Goal: Task Accomplishment & Management: Manage account settings

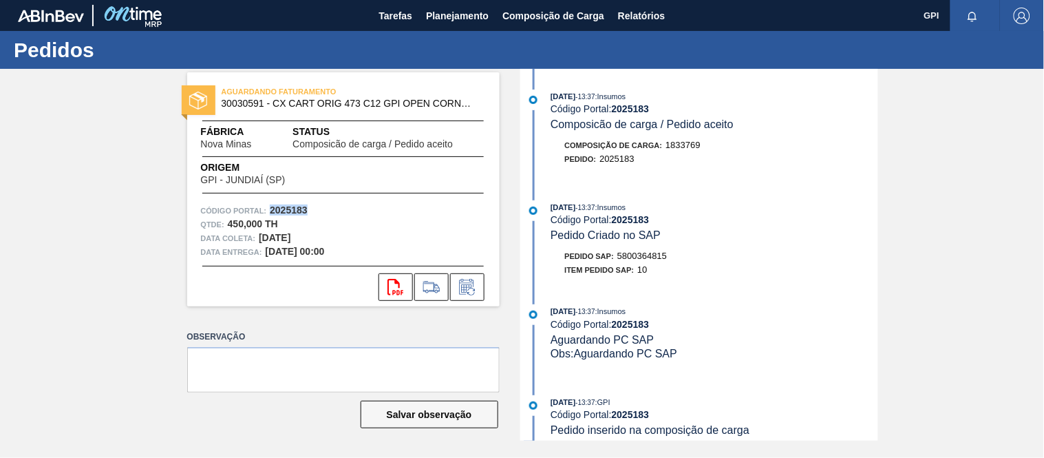
scroll to position [322, 0]
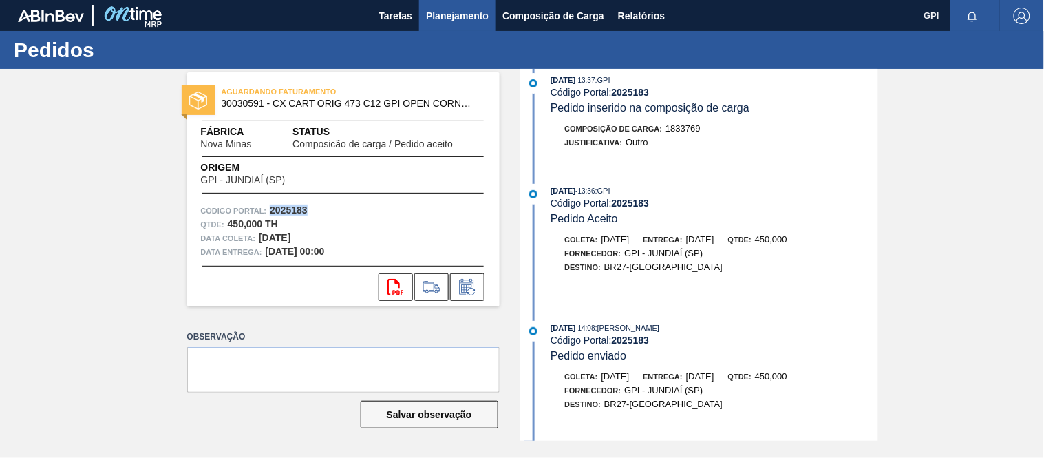
click at [475, 16] on span "Planejamento" at bounding box center [457, 16] width 63 height 17
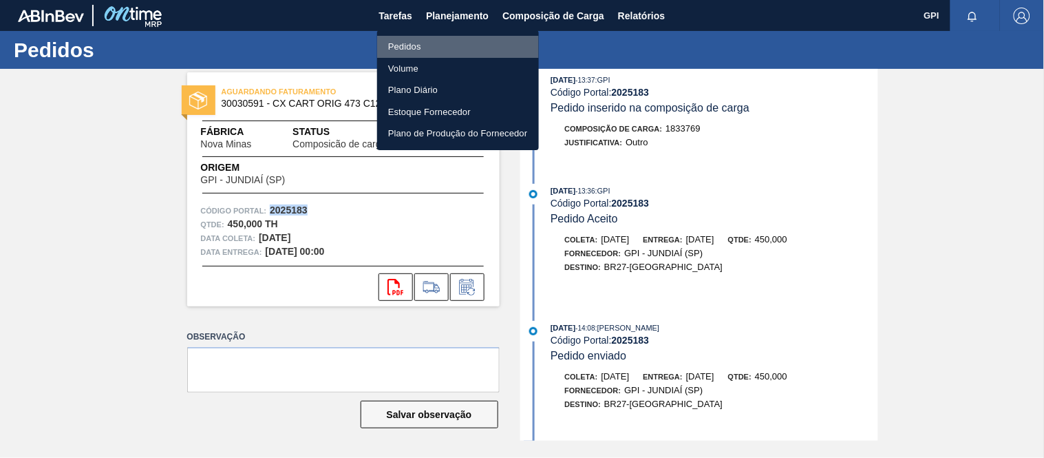
click at [429, 42] on li "Pedidos" at bounding box center [458, 47] width 162 height 22
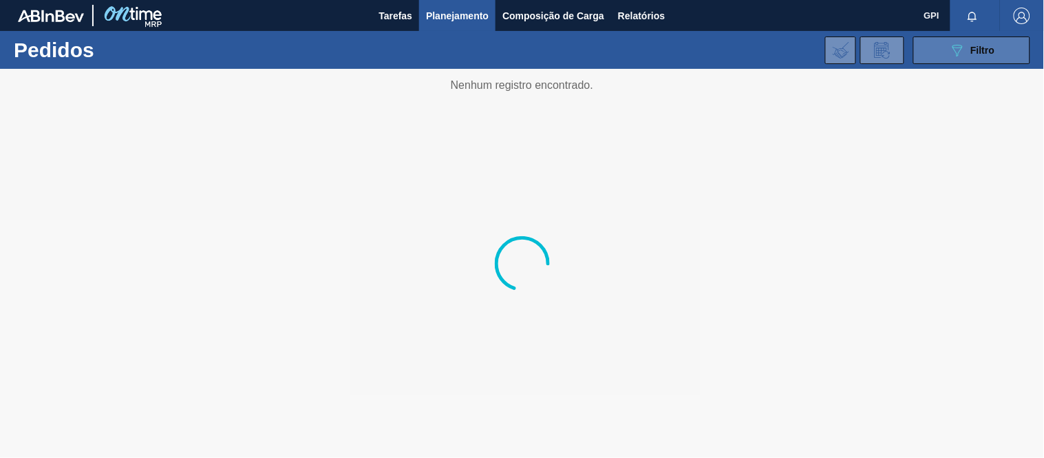
click at [951, 42] on icon "089F7B8B-B2A5-4AFE-B5C0-19BA573D28AC" at bounding box center [957, 50] width 17 height 17
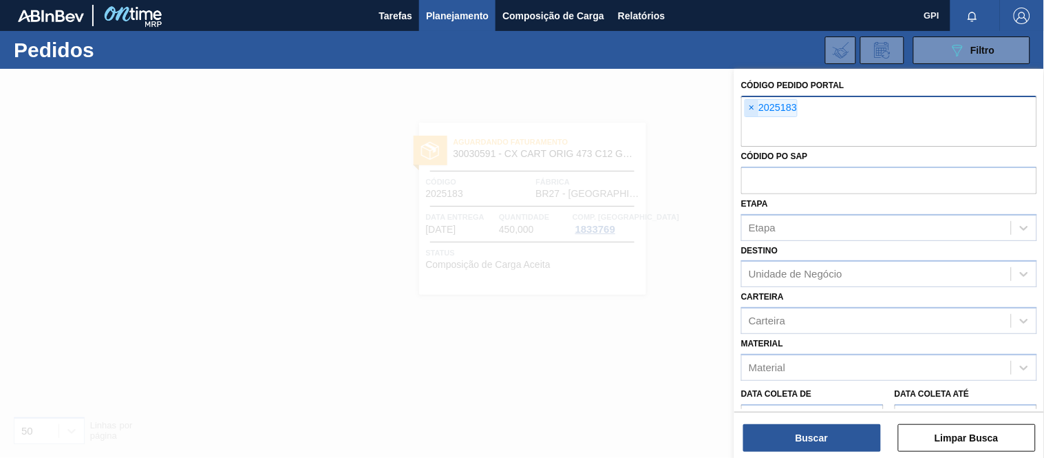
click at [751, 108] on span "×" at bounding box center [751, 108] width 13 height 17
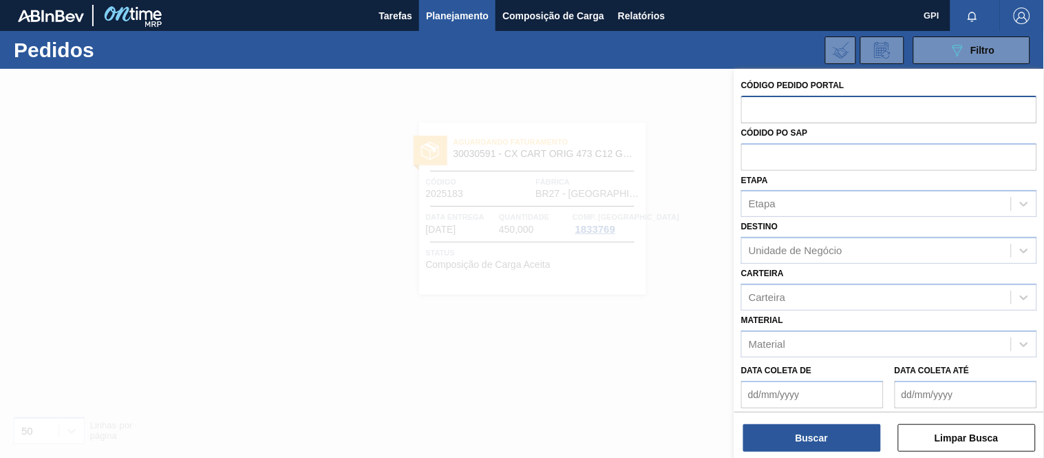
paste input "2003102"
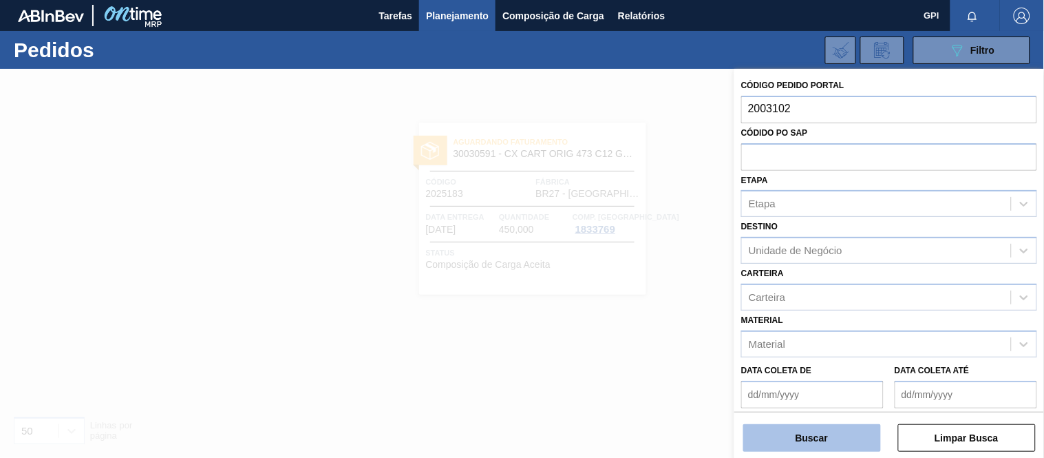
type input "2003102"
click at [828, 439] on button "Buscar" at bounding box center [812, 438] width 138 height 28
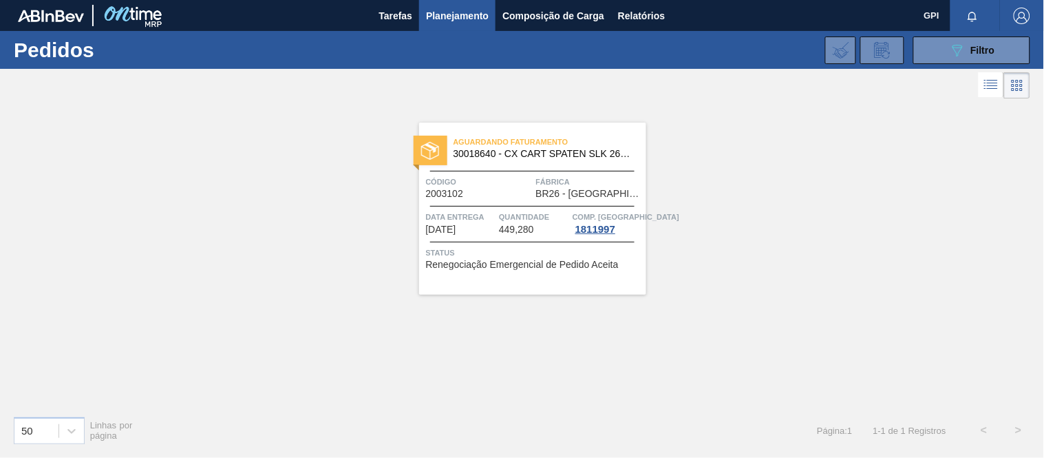
click at [499, 184] on span "Código" at bounding box center [479, 182] width 107 height 14
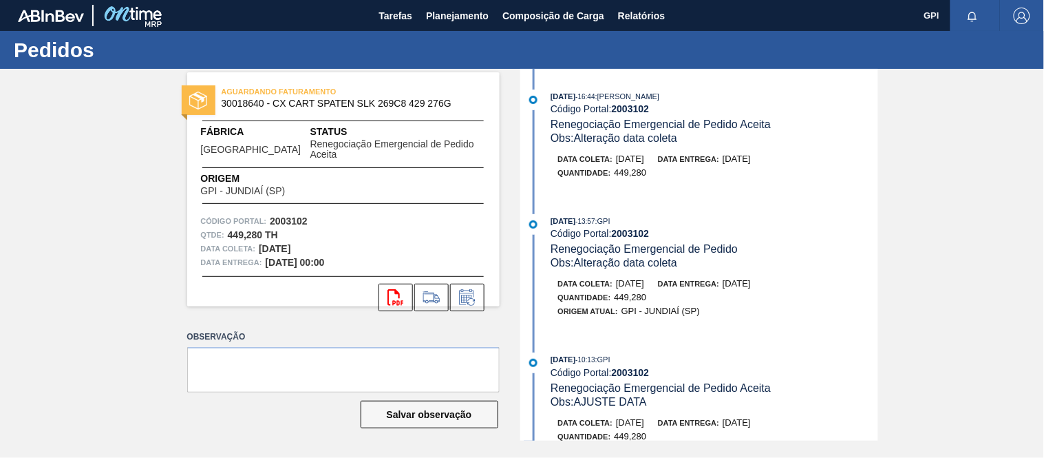
click at [802, 255] on div "02/09/2025 - 13:57 : GPI Código Portal: 2003102 Renegociação Emergencial de Ped…" at bounding box center [713, 242] width 327 height 56
click at [298, 215] on strong "2003102" at bounding box center [289, 220] width 38 height 11
copy strong "2003102"
click at [461, 23] on span "Planejamento" at bounding box center [457, 16] width 63 height 17
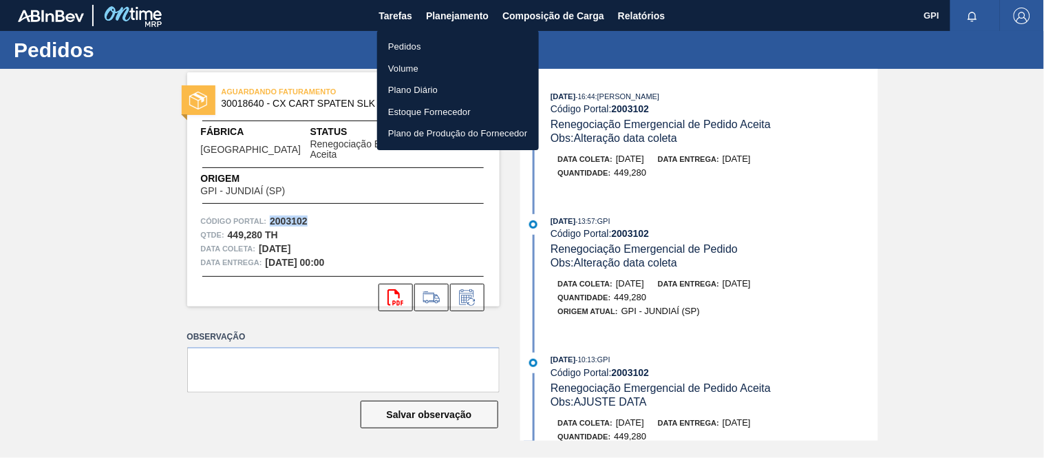
click at [432, 49] on li "Pedidos" at bounding box center [458, 47] width 162 height 22
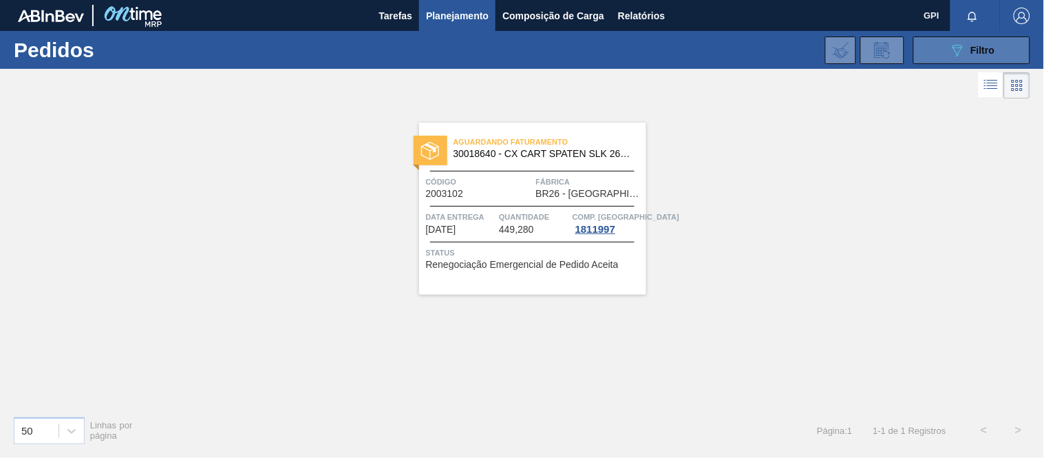
click at [955, 47] on icon at bounding box center [957, 51] width 10 height 12
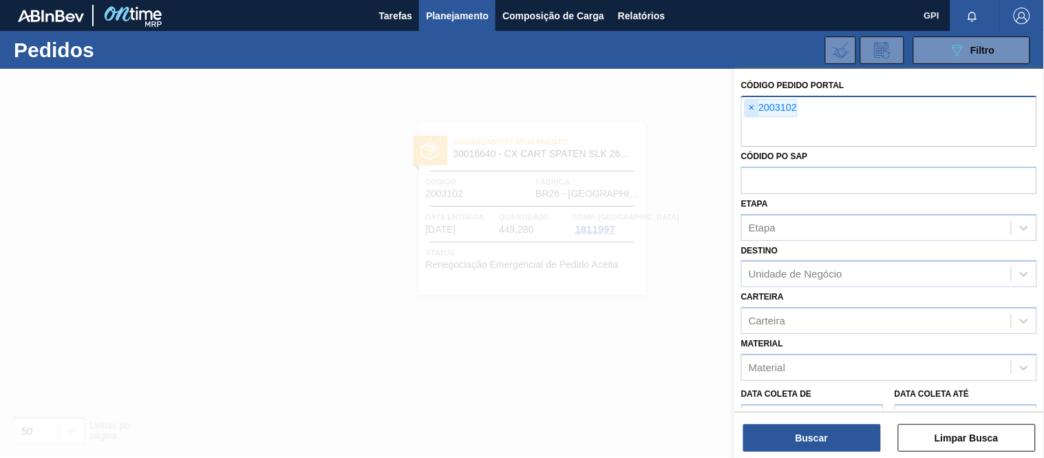
click at [754, 107] on span "×" at bounding box center [751, 108] width 13 height 17
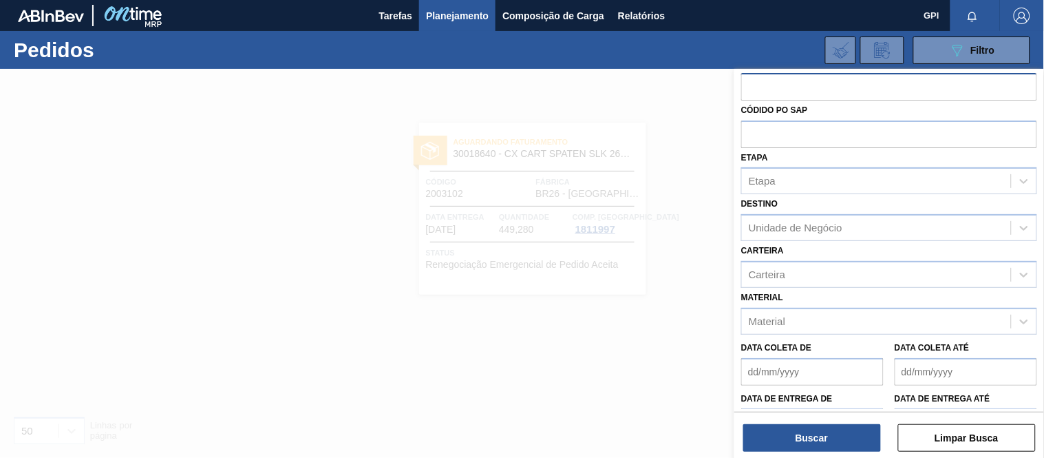
scroll to position [26, 0]
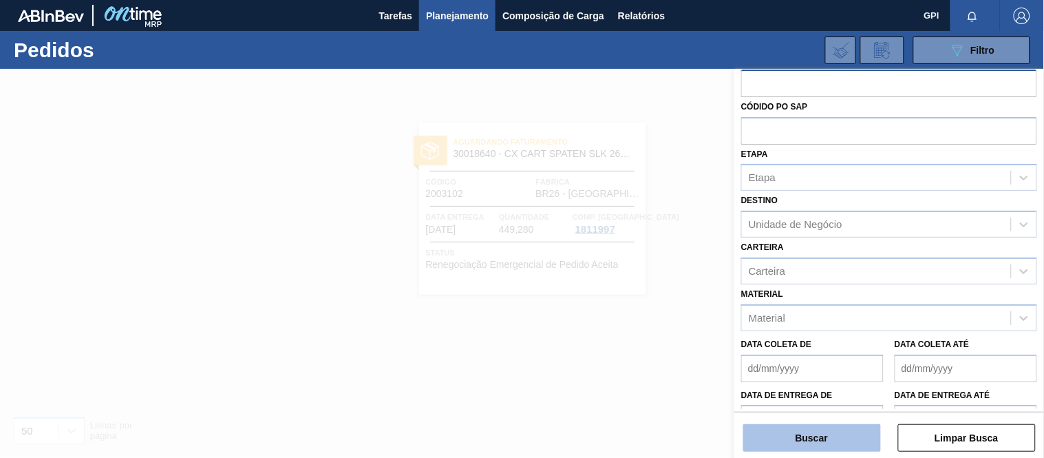
click at [803, 432] on button "Buscar" at bounding box center [812, 438] width 138 height 28
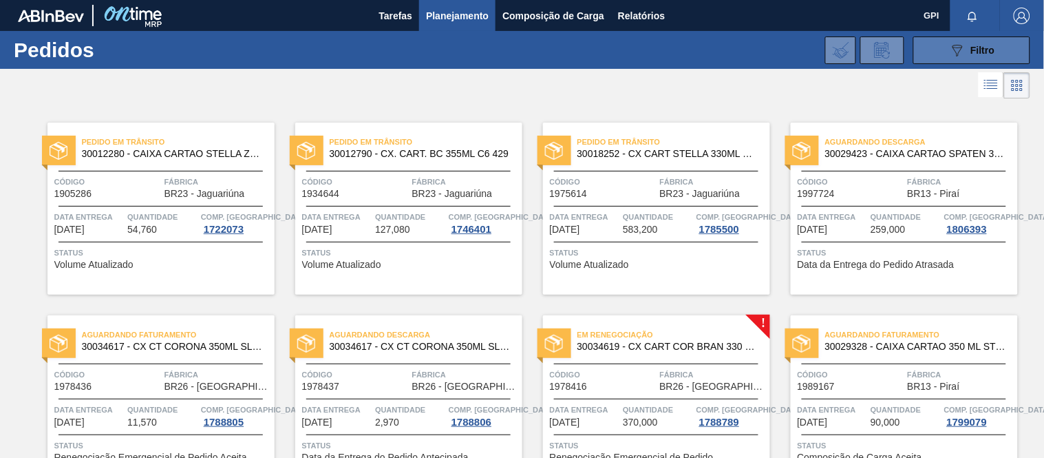
click at [978, 55] on span "Filtro" at bounding box center [983, 50] width 24 height 11
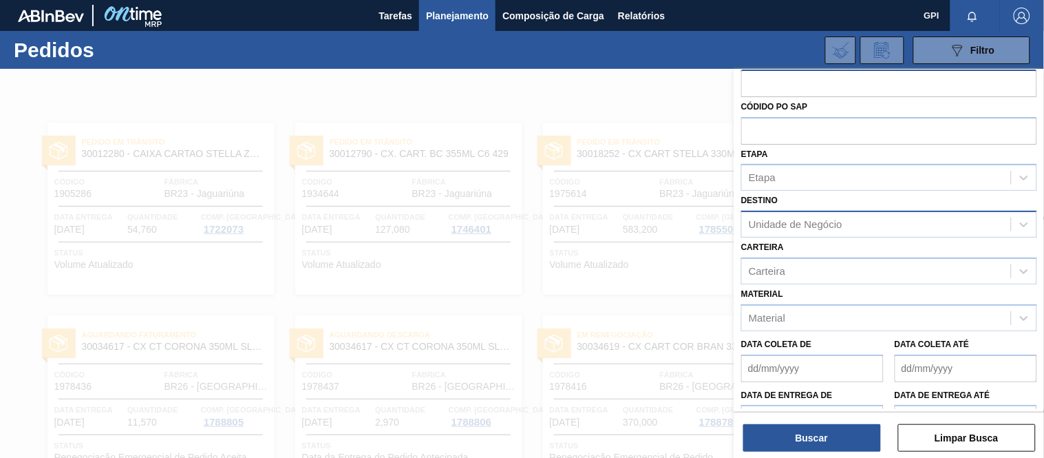
click at [844, 216] on div "Unidade de Negócio" at bounding box center [876, 225] width 269 height 20
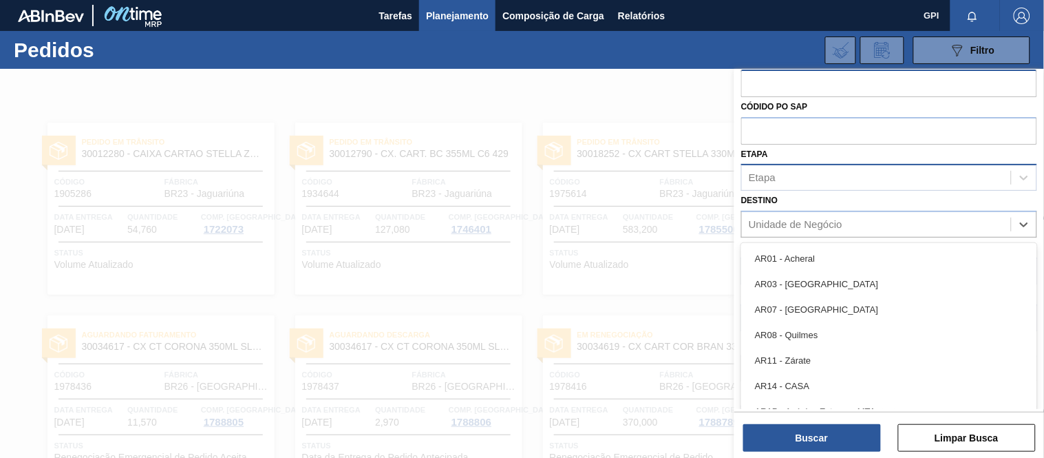
click at [827, 180] on div "Etapa" at bounding box center [876, 178] width 269 height 20
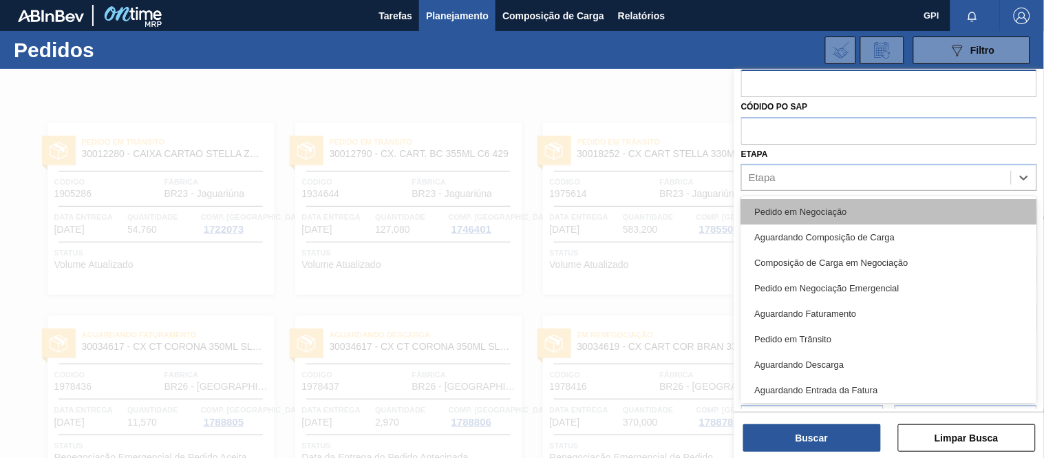
click at [815, 204] on div "Pedido em Negociação" at bounding box center [889, 211] width 296 height 25
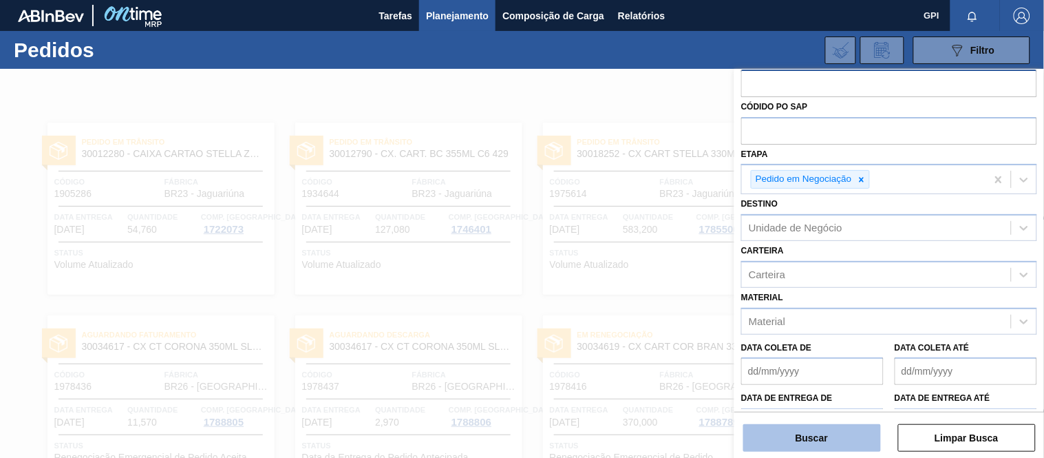
click at [781, 431] on button "Buscar" at bounding box center [812, 438] width 138 height 28
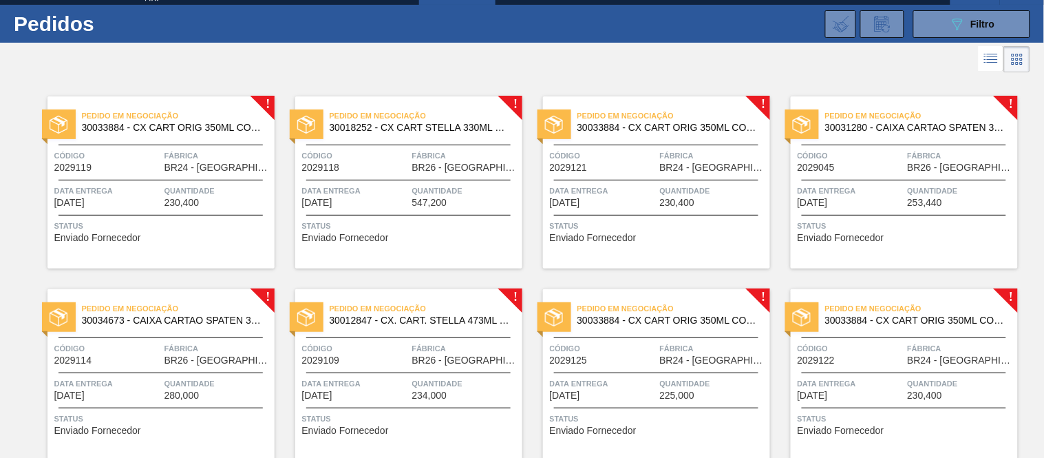
click at [149, 171] on div "Código 2029119" at bounding box center [107, 161] width 107 height 24
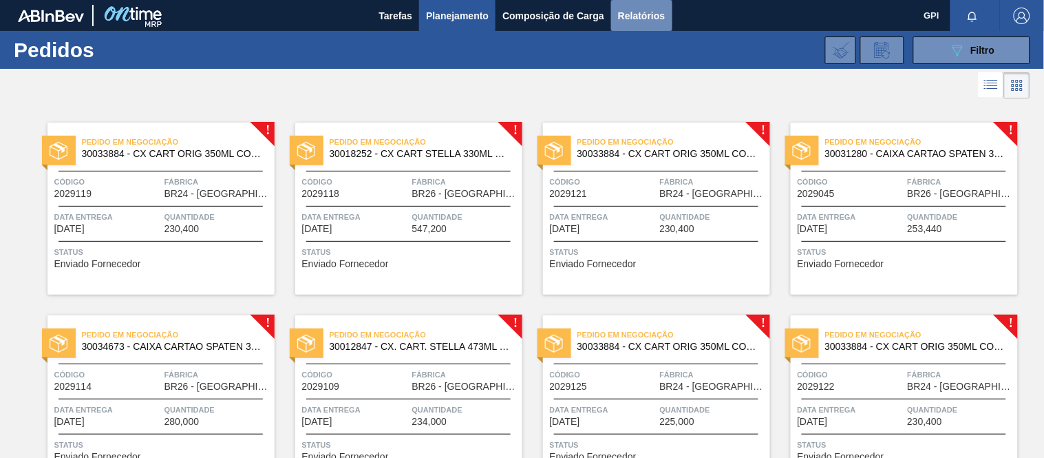
click at [654, 14] on span "Relatórios" at bounding box center [641, 16] width 47 height 17
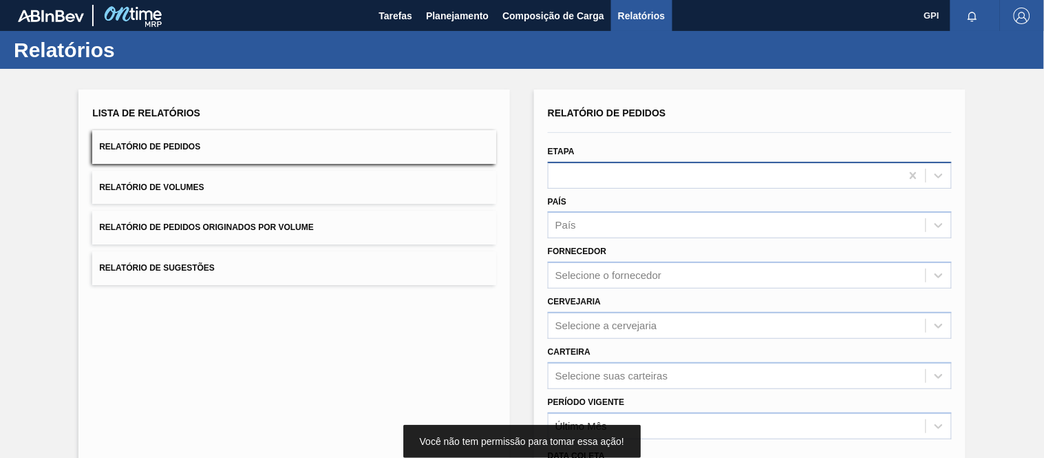
click at [621, 163] on div at bounding box center [750, 175] width 404 height 27
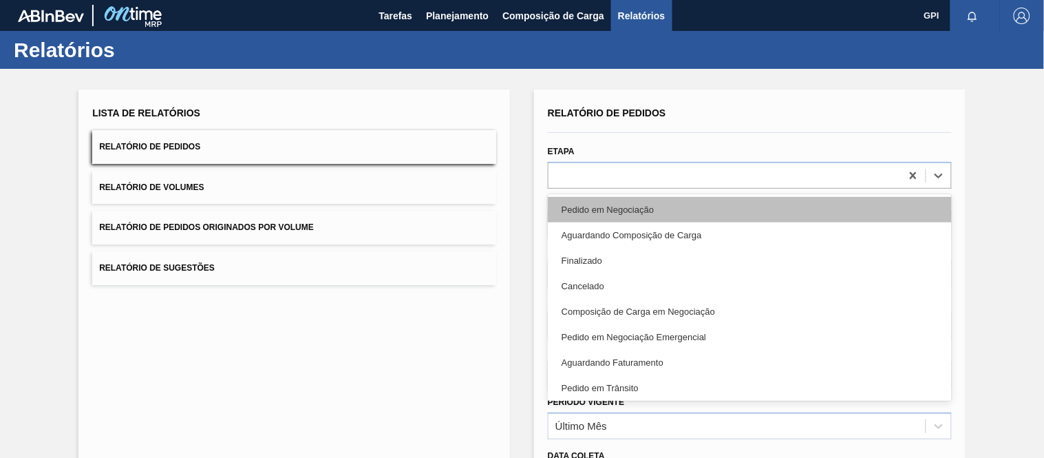
click at [619, 197] on div "Pedido em Negociação" at bounding box center [750, 209] width 404 height 25
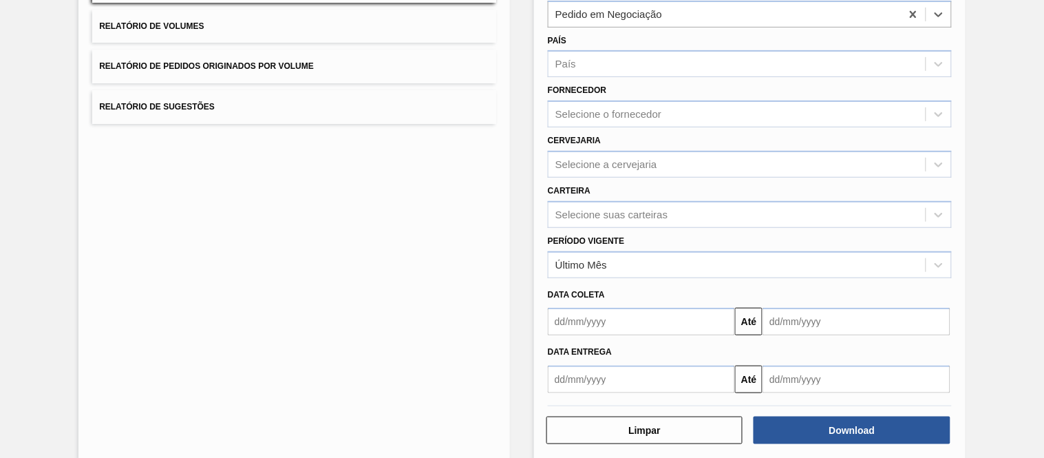
scroll to position [175, 0]
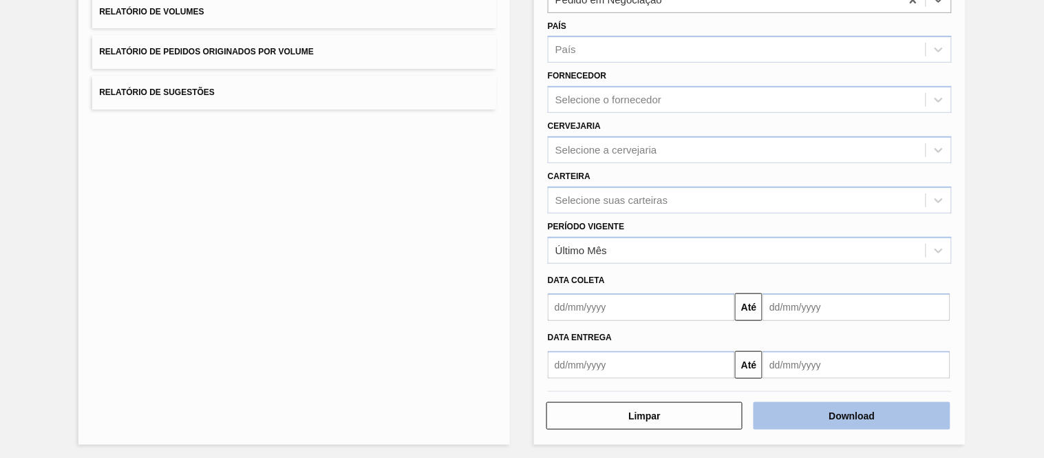
click at [821, 420] on button "Download" at bounding box center [851, 416] width 196 height 28
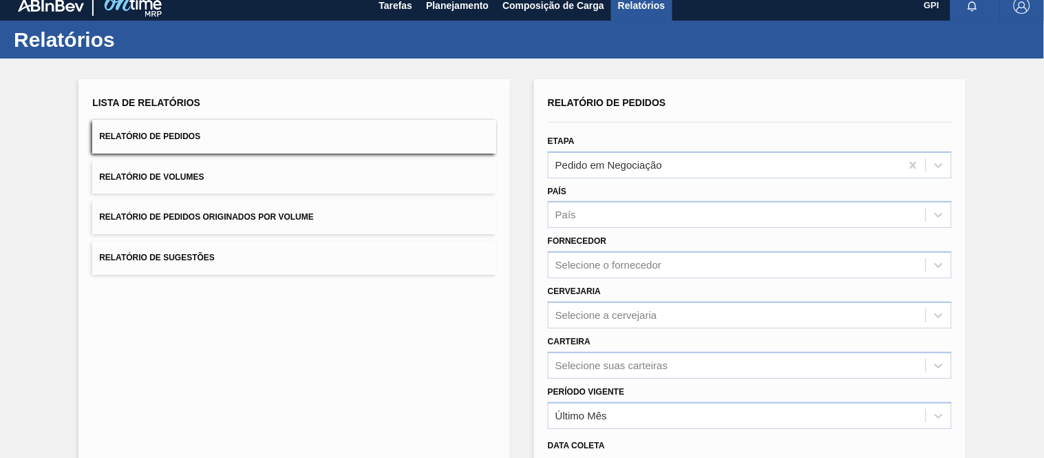
scroll to position [0, 0]
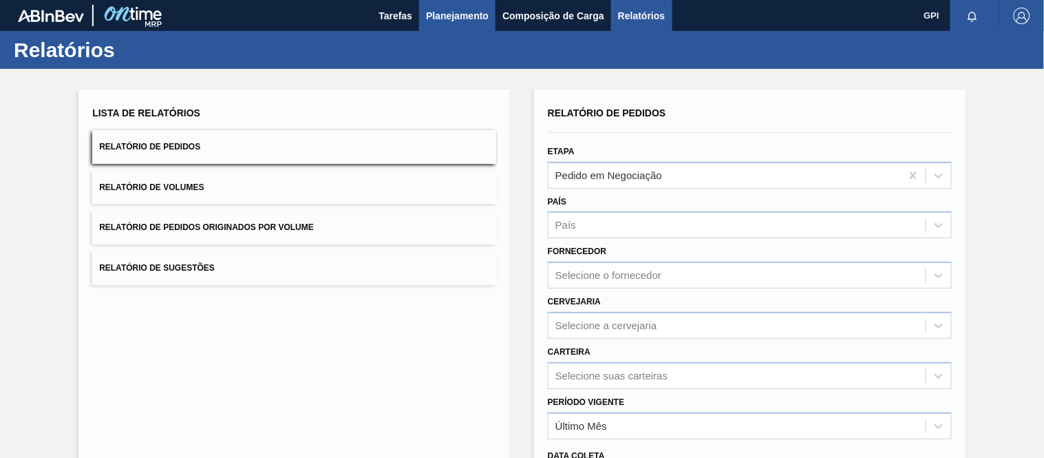
click at [451, 3] on button "Planejamento" at bounding box center [457, 15] width 76 height 31
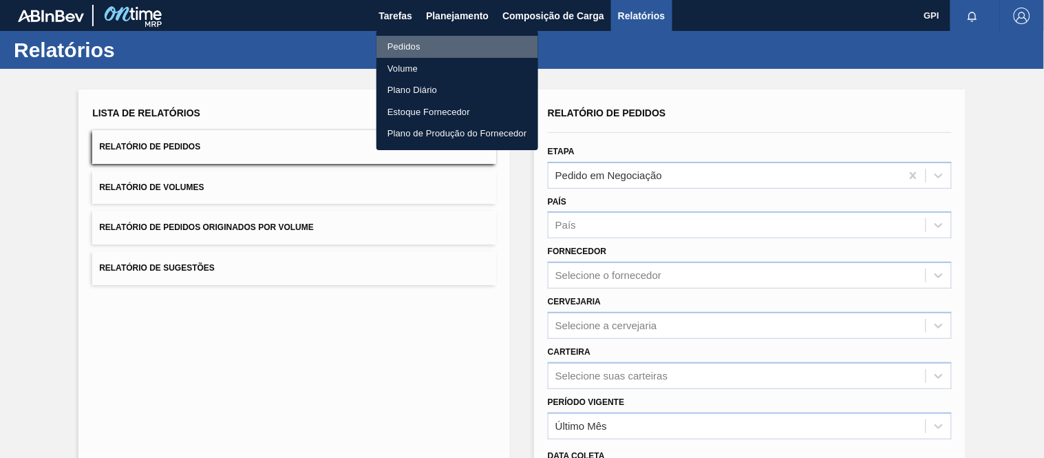
click at [413, 39] on li "Pedidos" at bounding box center [457, 47] width 162 height 22
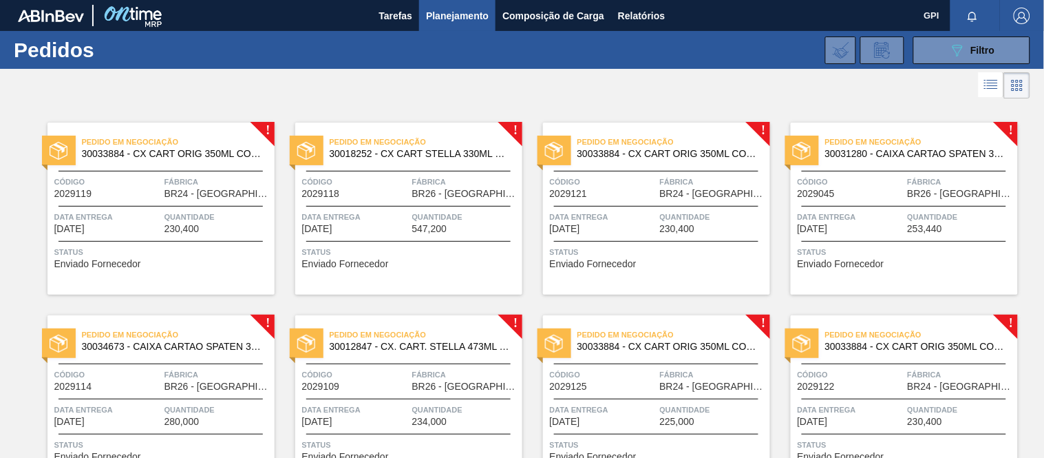
click at [143, 181] on span "Código" at bounding box center [107, 182] width 107 height 14
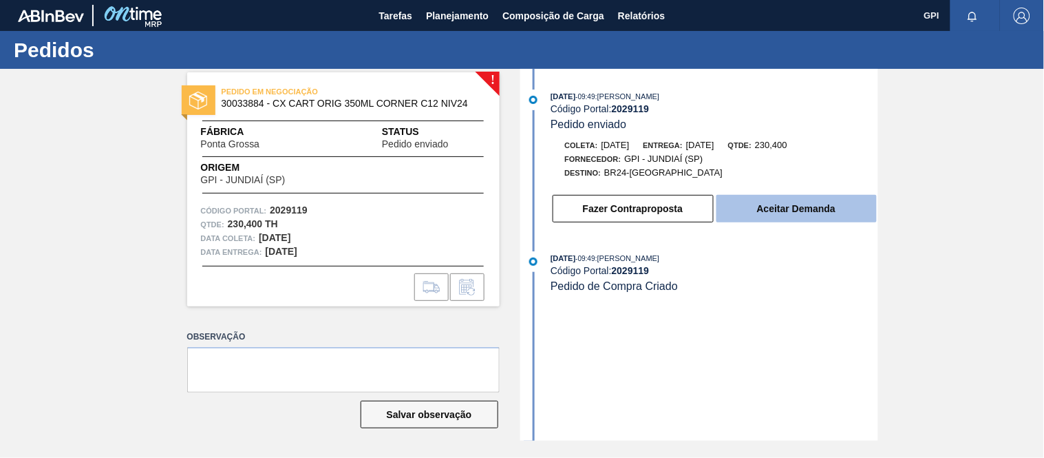
click at [757, 204] on button "Aceitar Demanda" at bounding box center [796, 209] width 160 height 28
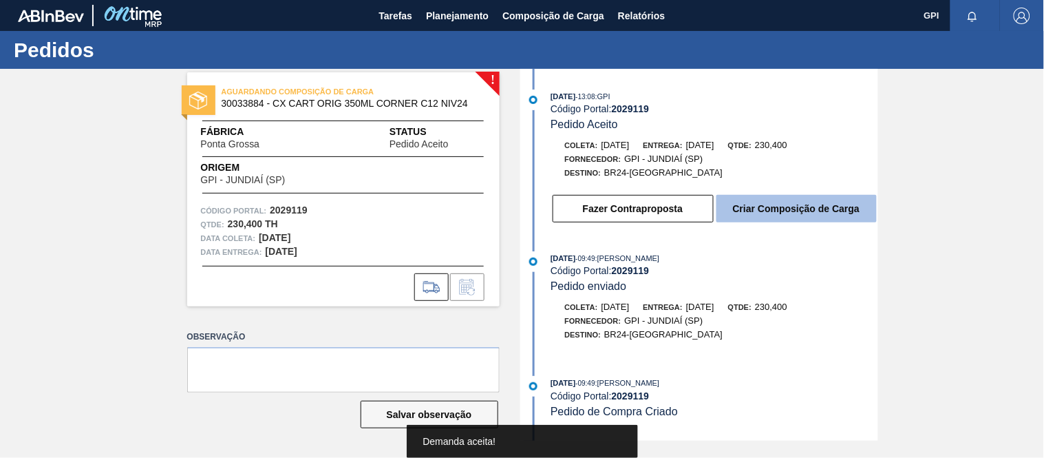
click at [752, 197] on button "Criar Composição de Carga" at bounding box center [796, 209] width 160 height 28
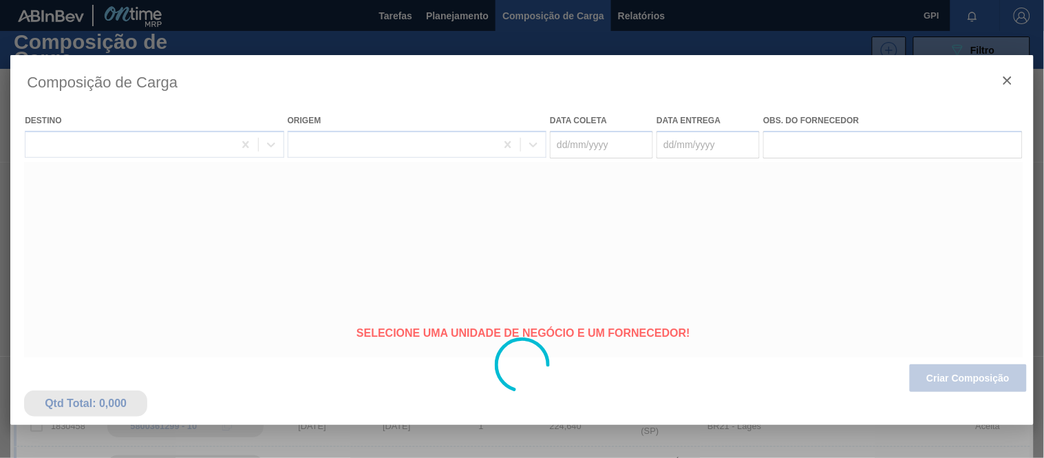
type coleta "29/09/2025"
type entrega "01/10/2025"
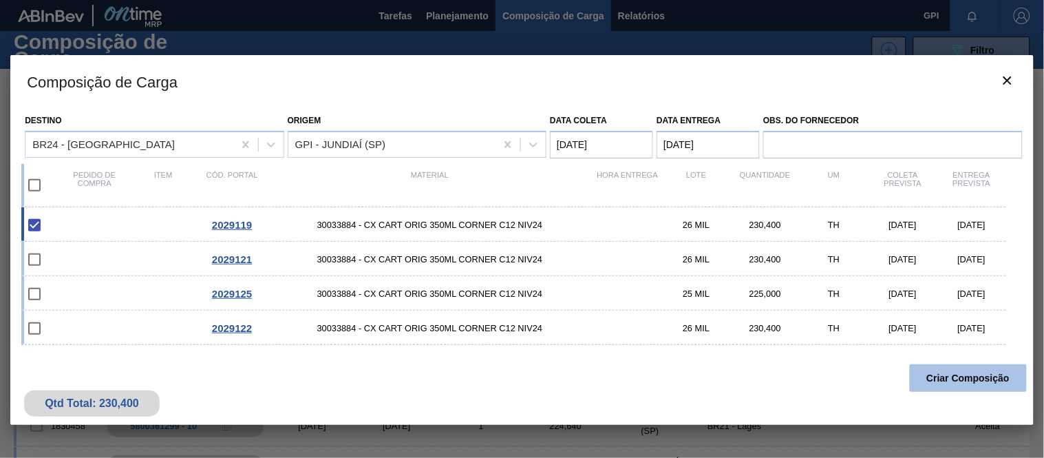
click at [978, 379] on button "Criar Composição" at bounding box center [968, 378] width 117 height 28
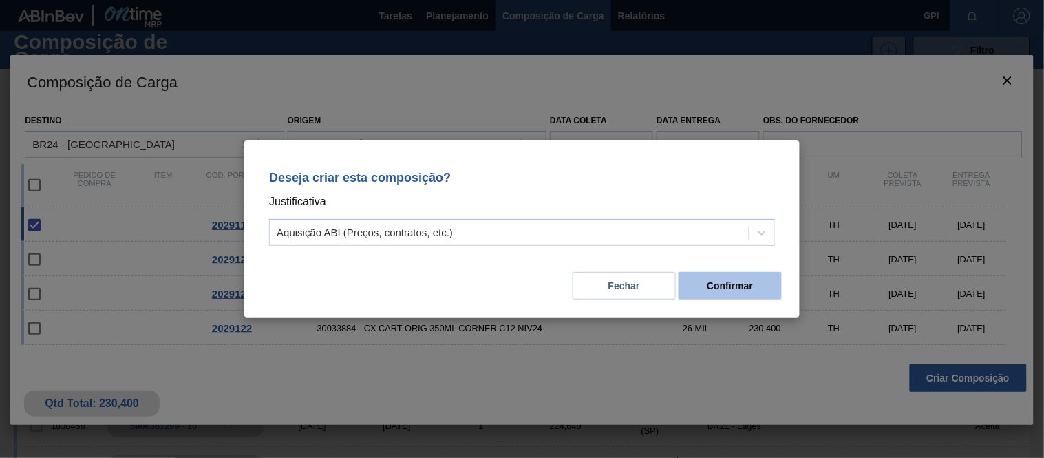
click at [748, 280] on button "Confirmar" at bounding box center [729, 286] width 103 height 28
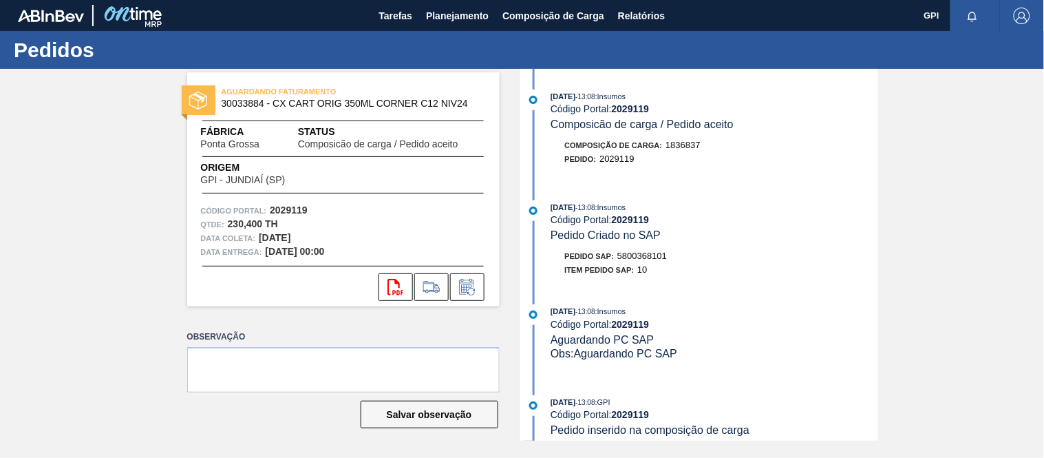
click at [297, 204] on strong "2029119" at bounding box center [289, 209] width 38 height 11
copy strong "2029119"
click at [384, 299] on button "svg{fill:#ff0000}" at bounding box center [395, 287] width 34 height 28
click at [665, 255] on span "5800368101" at bounding box center [642, 255] width 50 height 10
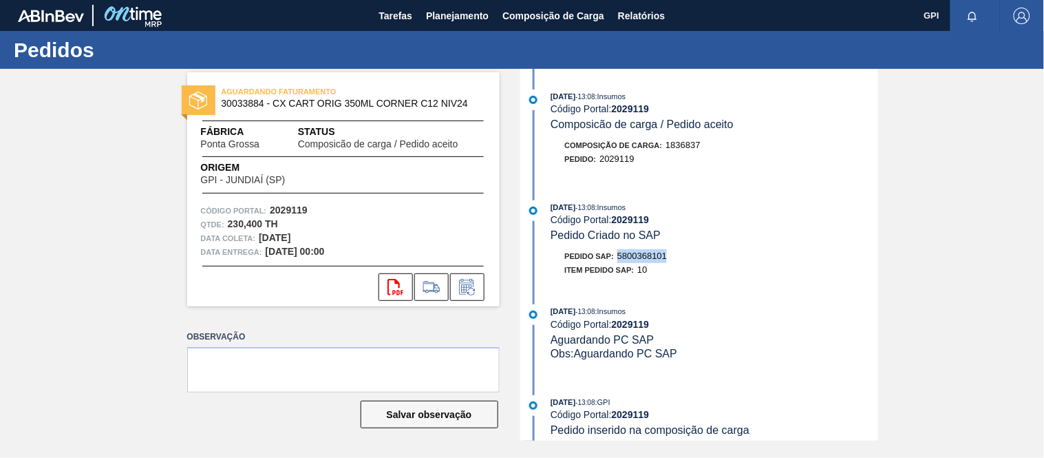
click at [665, 255] on span "5800368101" at bounding box center [642, 255] width 50 height 10
copy span "5800368101"
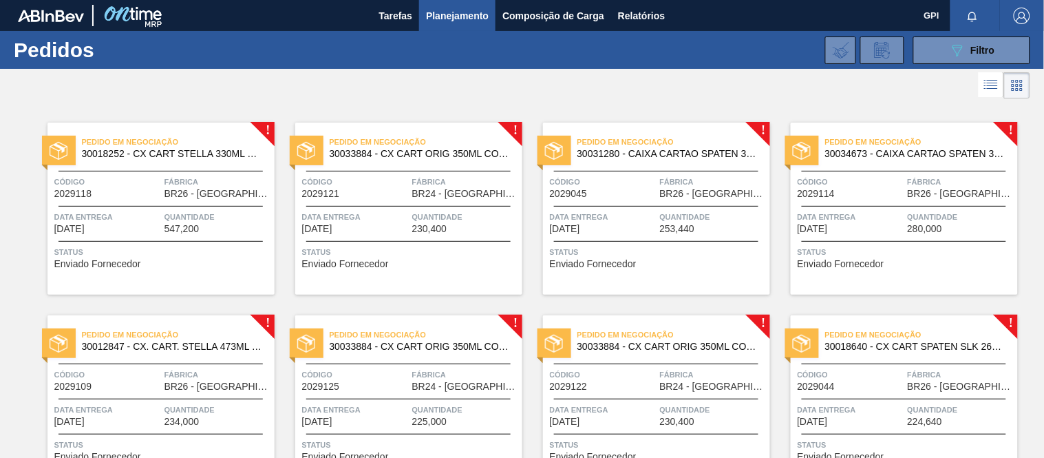
click at [164, 173] on div "Pedido em Negociação 30018252 - CX CART STELLA 330ML C6 429 298G Código 2029118…" at bounding box center [160, 208] width 227 height 172
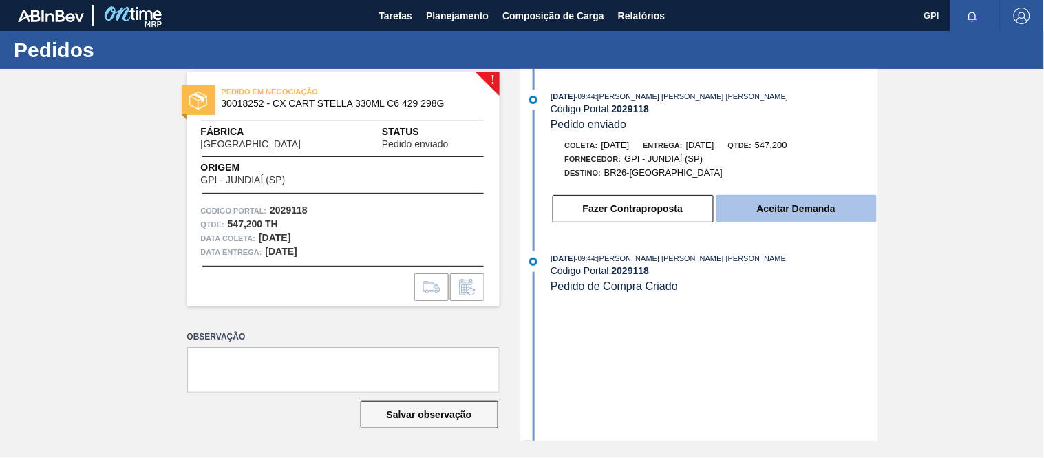
click at [760, 219] on button "Aceitar Demanda" at bounding box center [796, 209] width 160 height 28
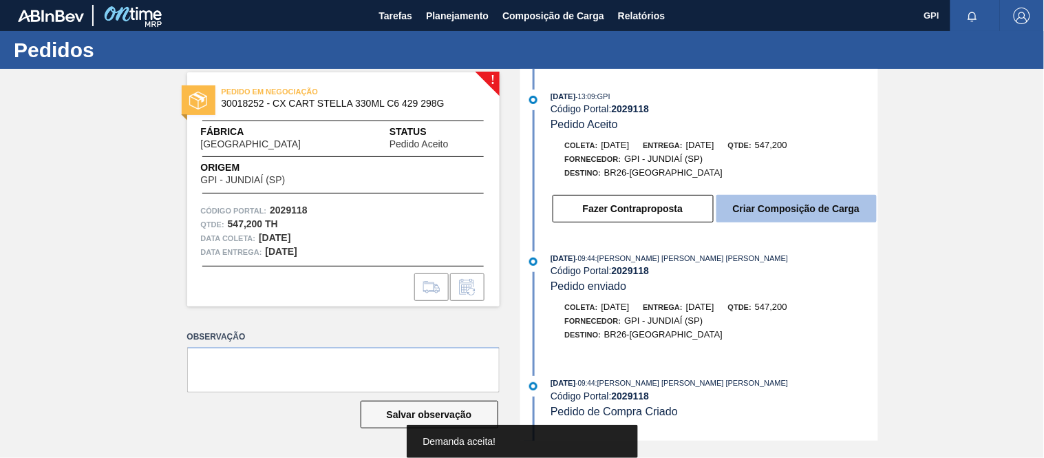
click at [780, 205] on button "Criar Composição de Carga" at bounding box center [796, 209] width 160 height 28
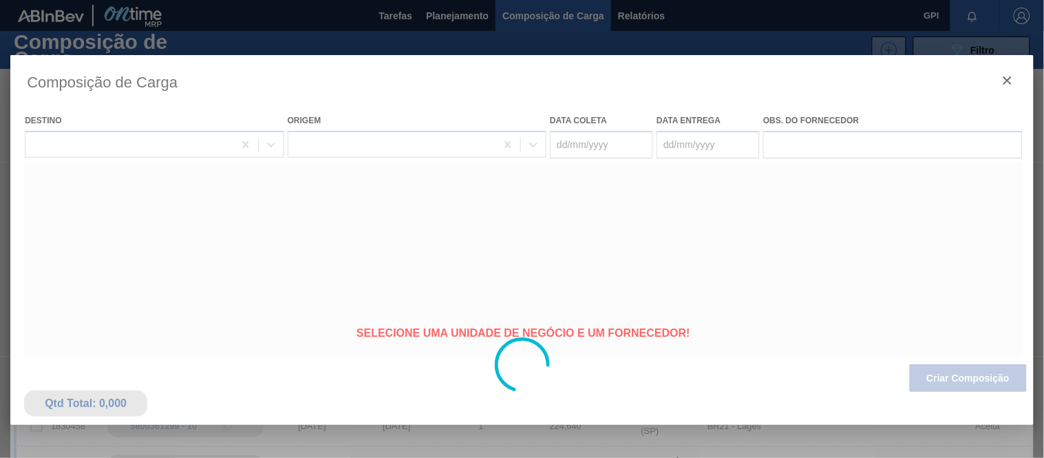
type coleta "[DATE]"
type entrega "[DATE]"
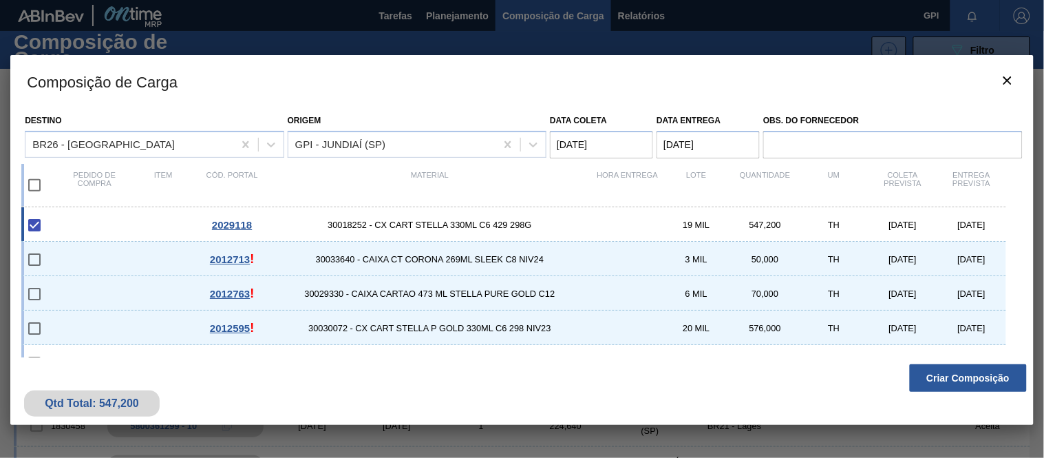
click at [938, 392] on div "Qtd Total: 547,200 Criar Composição" at bounding box center [521, 390] width 1023 height 67
click at [993, 376] on button "Criar Composição" at bounding box center [968, 378] width 117 height 28
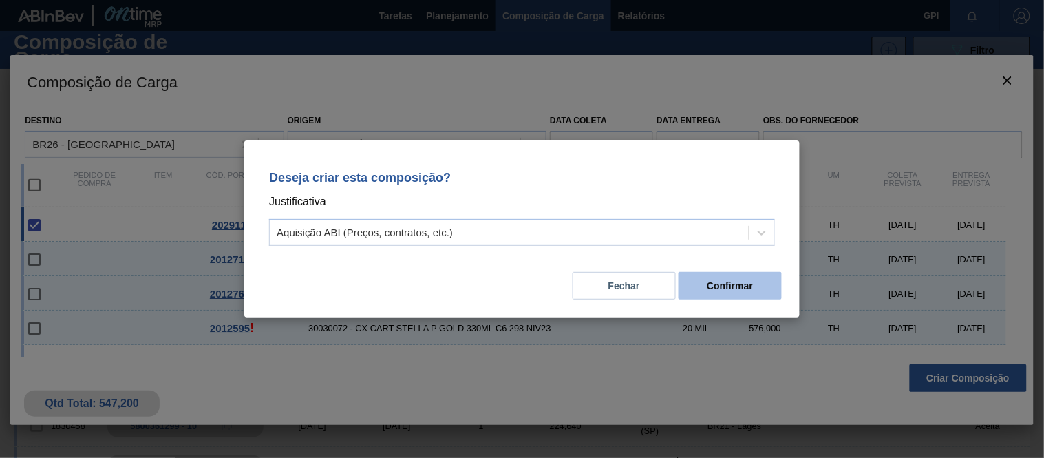
click at [755, 296] on button "Confirmar" at bounding box center [729, 286] width 103 height 28
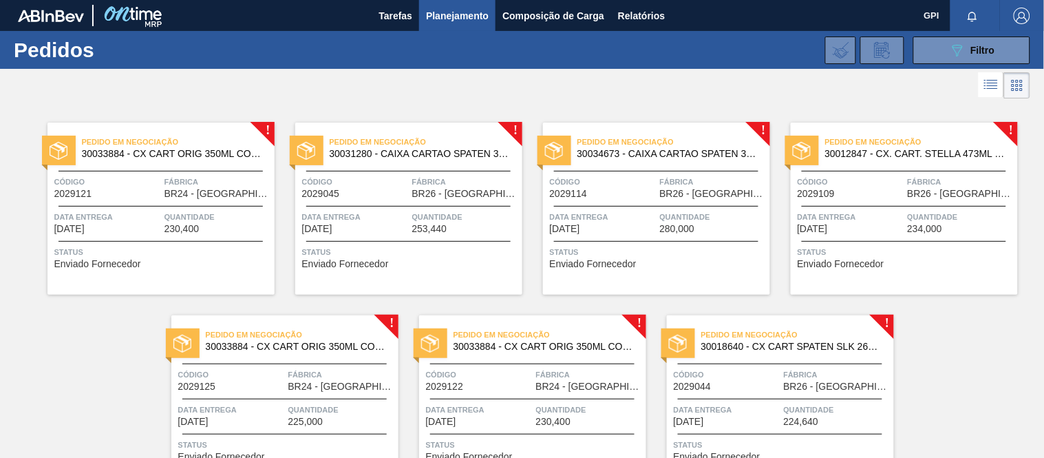
click at [223, 234] on div "Quantidade 230,400" at bounding box center [217, 222] width 107 height 24
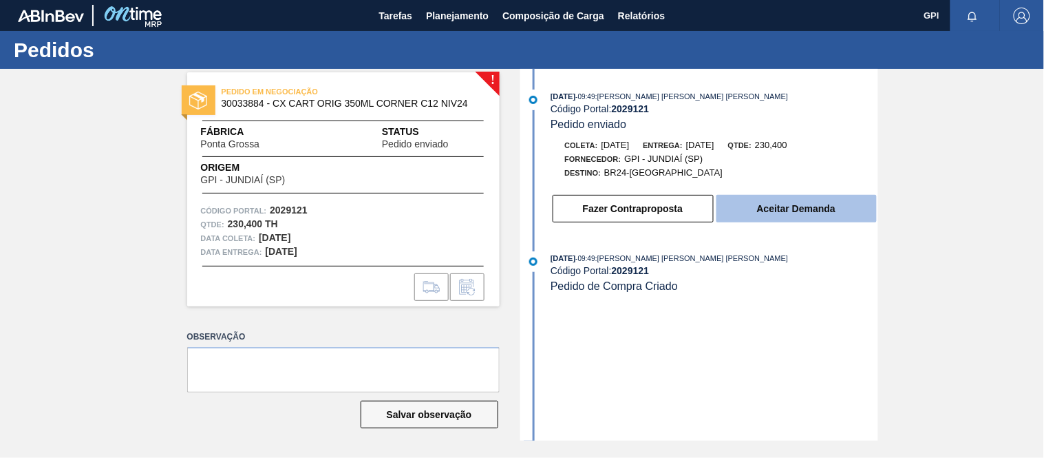
click at [753, 210] on button "Aceitar Demanda" at bounding box center [796, 209] width 160 height 28
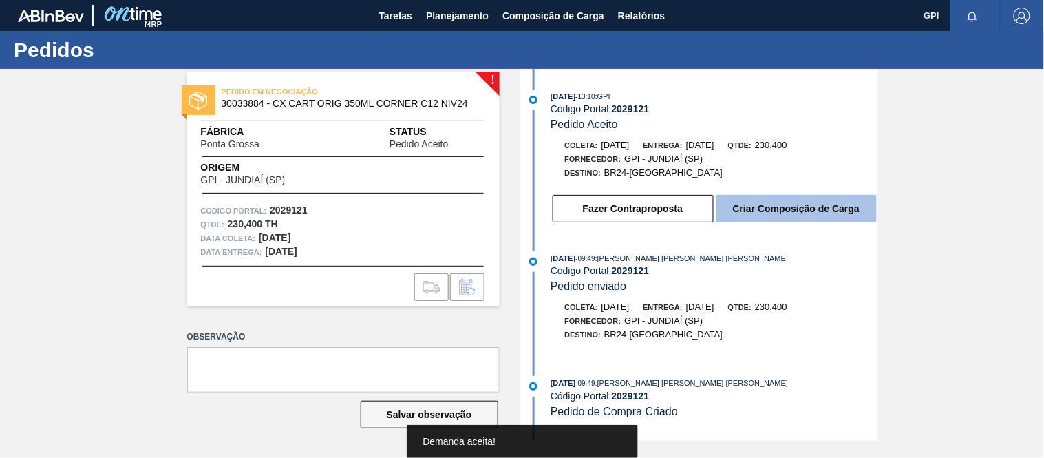
click at [839, 222] on button "Criar Composição de Carga" at bounding box center [796, 209] width 160 height 28
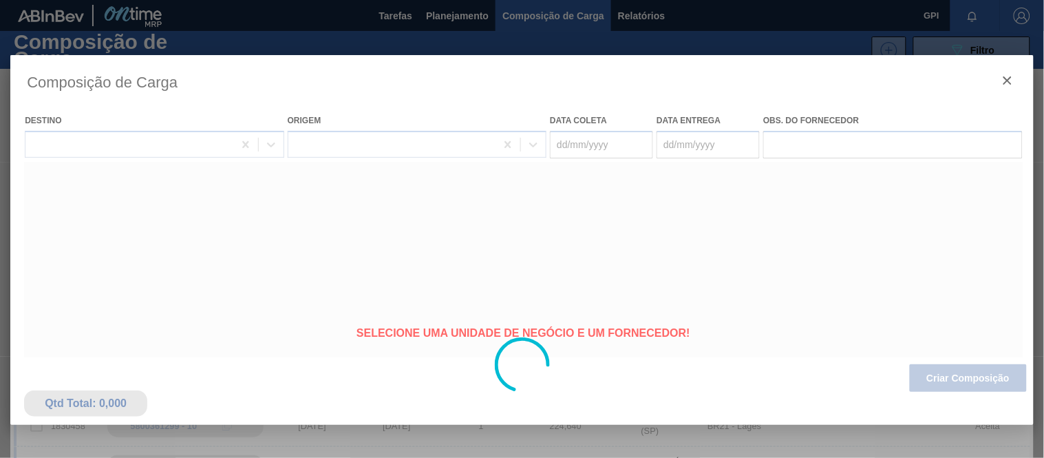
type coleta "11/10/2025"
type entrega "13/10/2025"
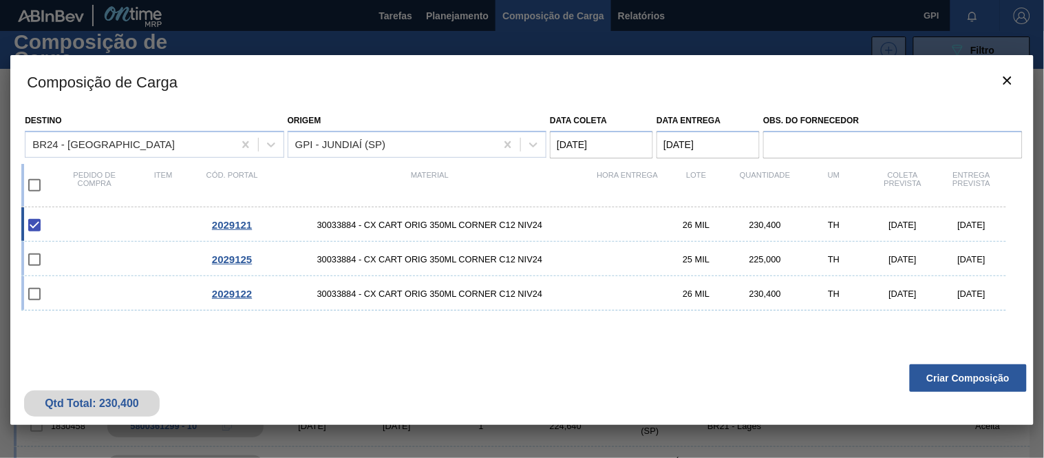
click at [937, 353] on div "2029121 30033884 - CX CART ORIG 350ML CORNER C12 NIV24 26 MIL 230,400 TH 11/10/…" at bounding box center [519, 294] width 996 height 174
click at [932, 370] on button "Criar Composição" at bounding box center [968, 378] width 117 height 28
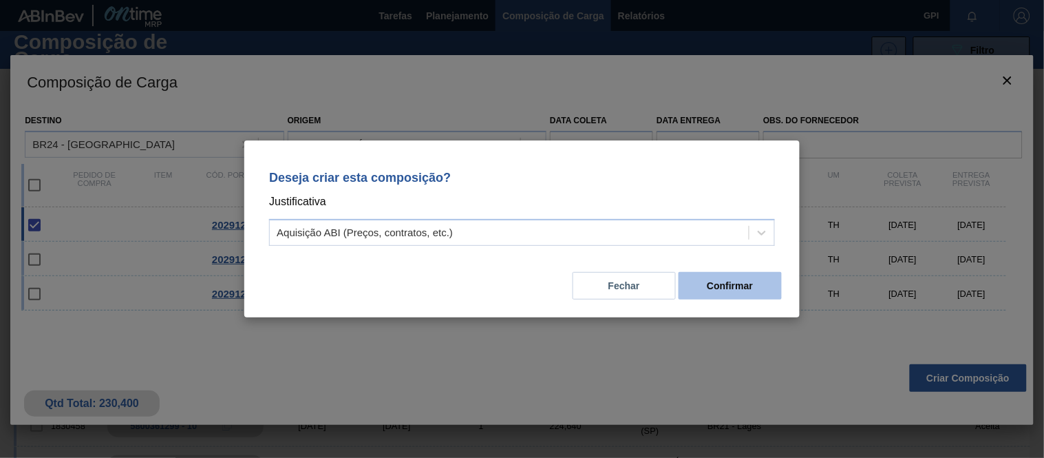
click at [738, 281] on button "Confirmar" at bounding box center [729, 286] width 103 height 28
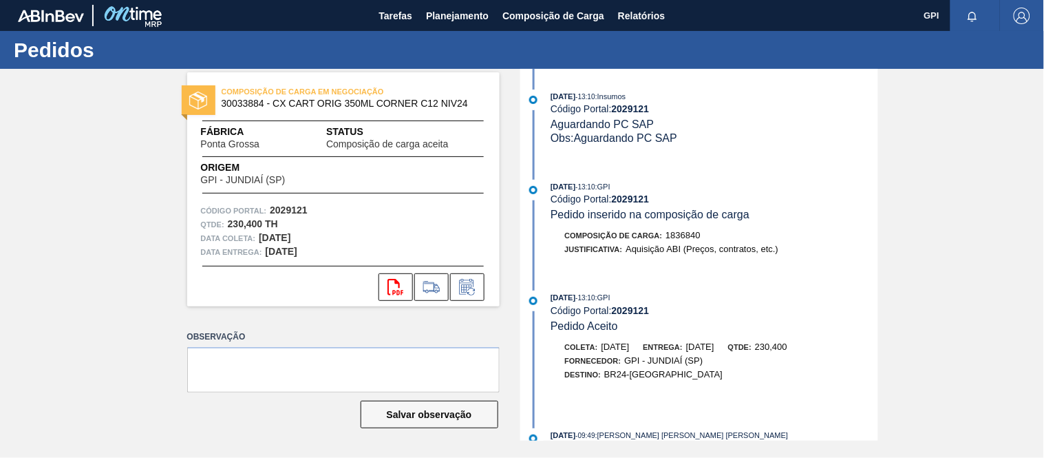
click at [301, 210] on strong "2029121" at bounding box center [289, 209] width 38 height 11
copy strong "2029121"
click at [398, 279] on icon "svg{fill:#ff0000}" at bounding box center [395, 287] width 17 height 17
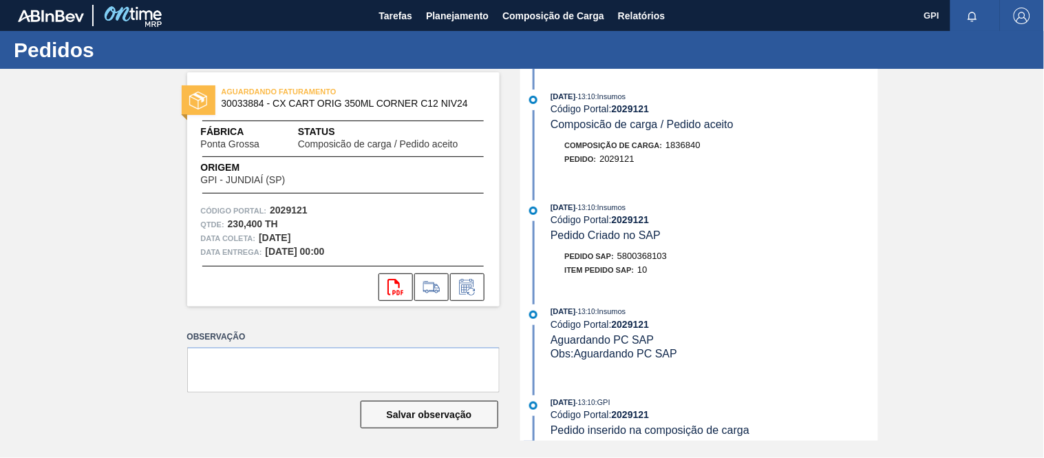
click at [654, 255] on span "5800368103" at bounding box center [642, 255] width 50 height 10
copy span "5800368103"
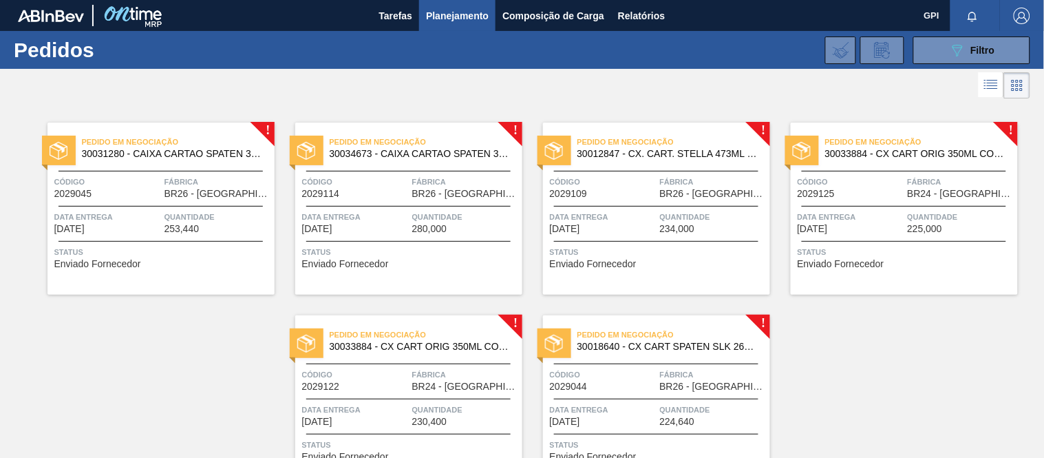
click at [228, 216] on span "Quantidade" at bounding box center [217, 217] width 107 height 14
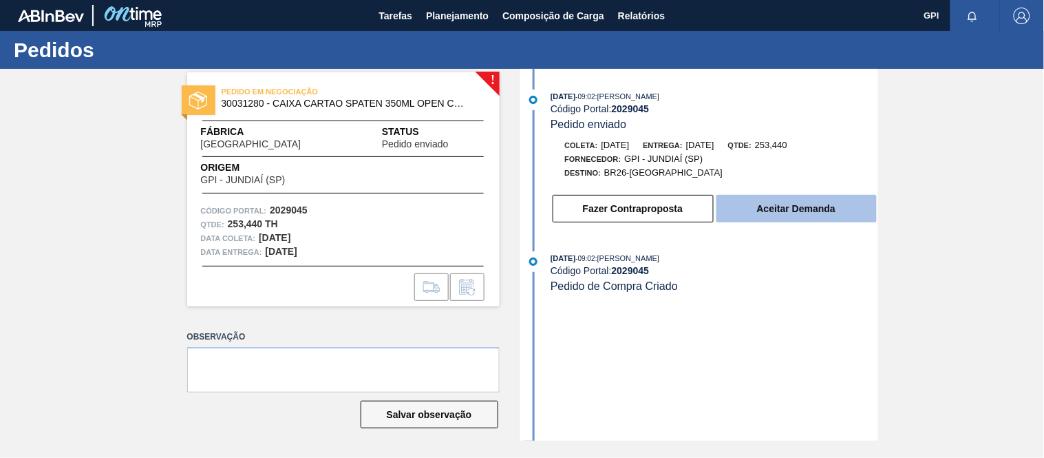
click at [776, 220] on button "Aceitar Demanda" at bounding box center [796, 209] width 160 height 28
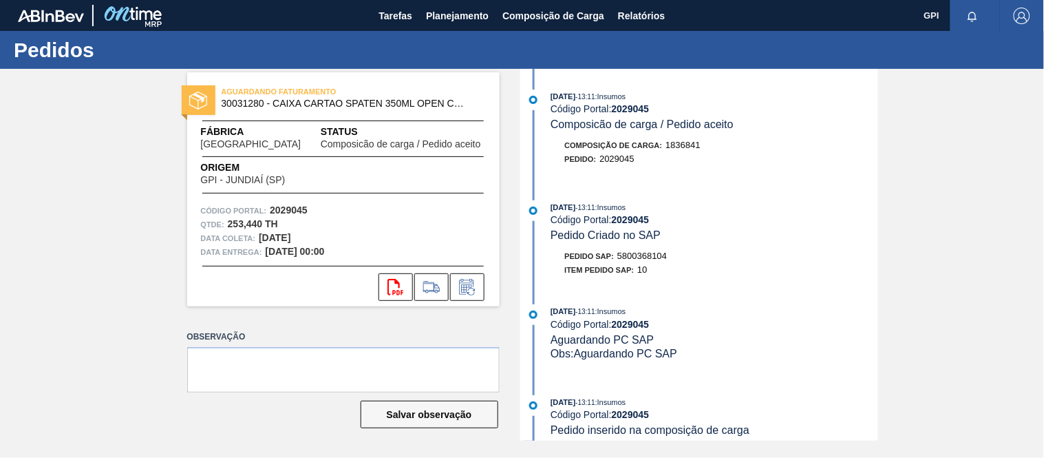
click at [299, 204] on strong "2029045" at bounding box center [289, 209] width 38 height 11
copy strong "2029045"
click at [405, 284] on button "svg{fill:#ff0000}" at bounding box center [395, 287] width 34 height 28
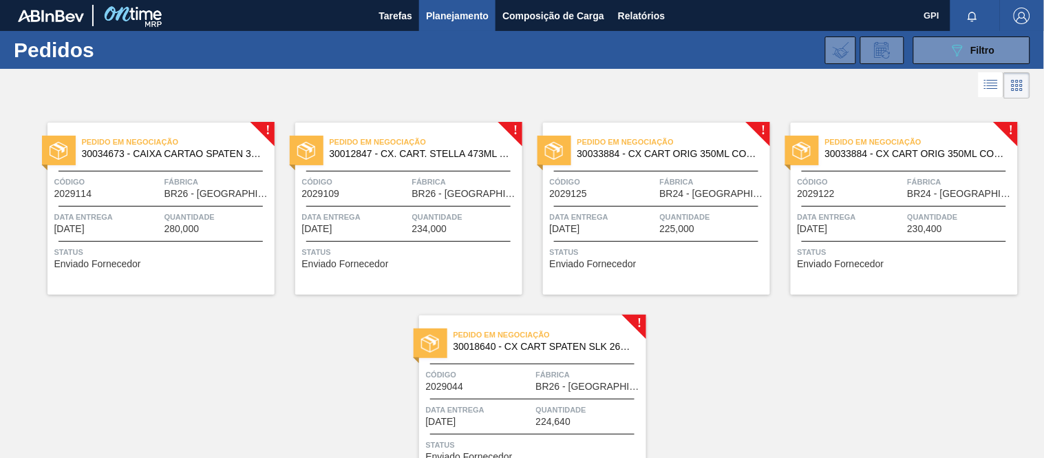
click at [107, 172] on div "Pedido em Negociação 30034673 - CAIXA CARTAO SPATEN 330 C6 NIV25 Código 2029114…" at bounding box center [160, 208] width 227 height 172
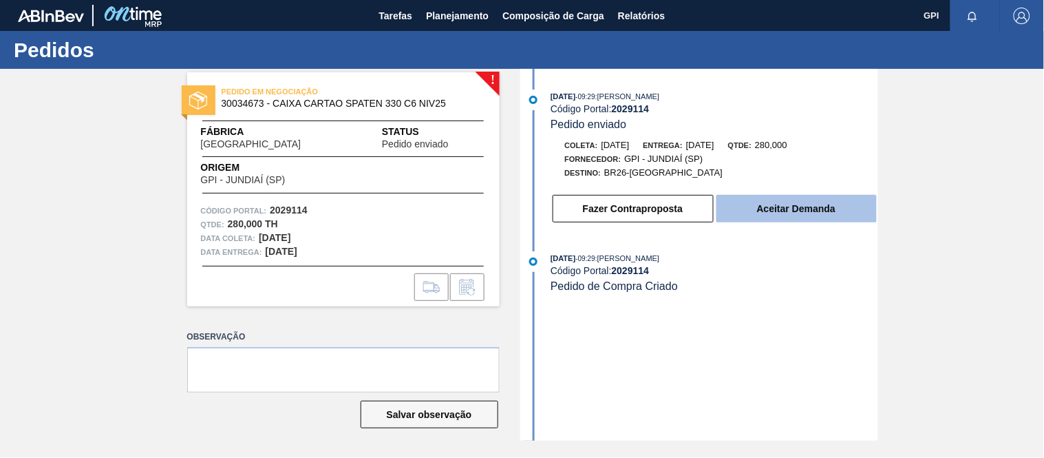
click at [790, 211] on button "Aceitar Demanda" at bounding box center [796, 209] width 160 height 28
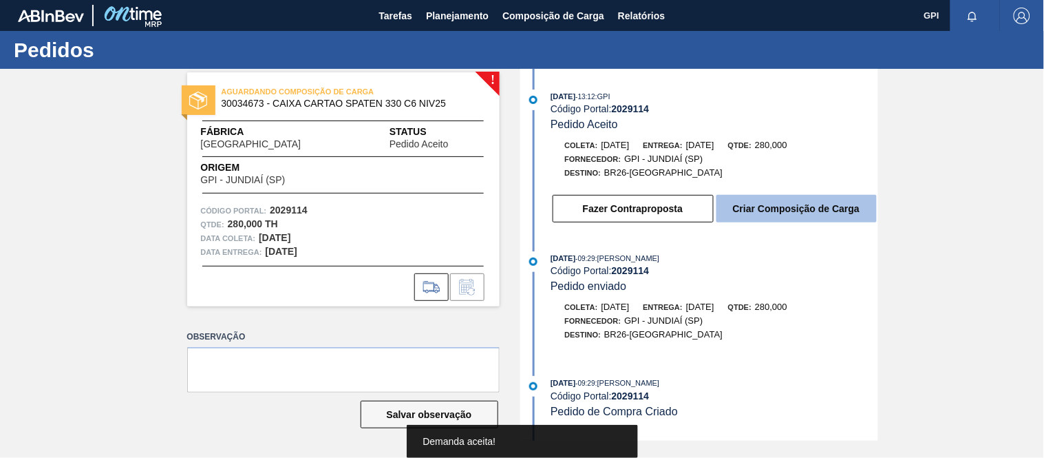
click at [802, 211] on button "Criar Composição de Carga" at bounding box center [796, 209] width 160 height 28
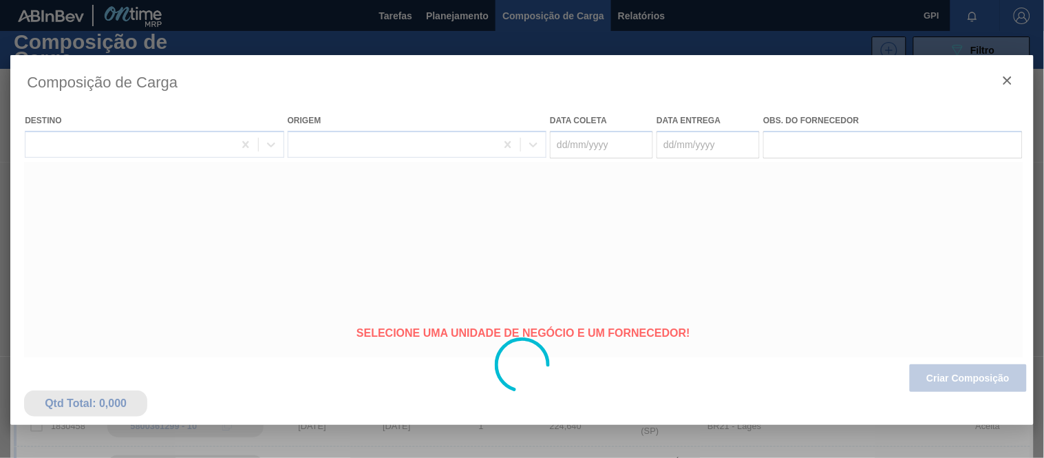
type coleta "[DATE]"
type entrega "[DATE]"
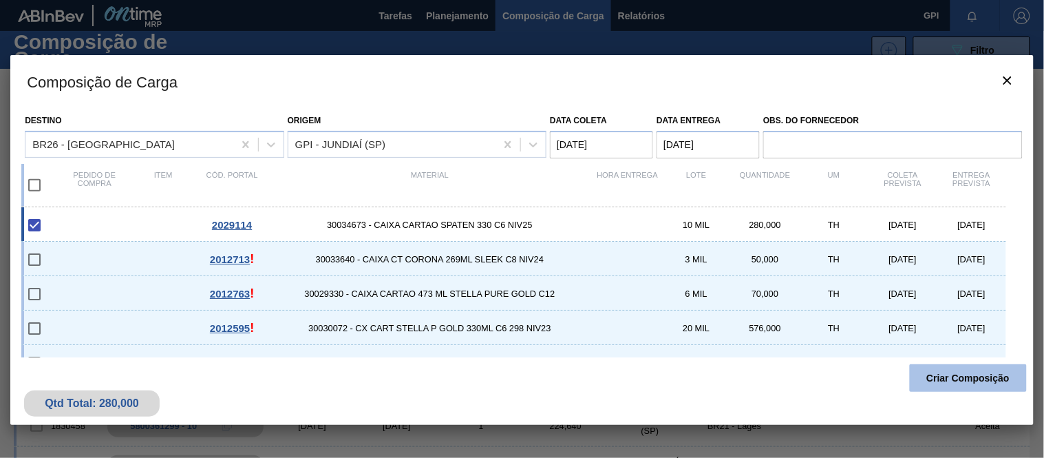
click at [929, 380] on button "Criar Composição" at bounding box center [968, 378] width 117 height 28
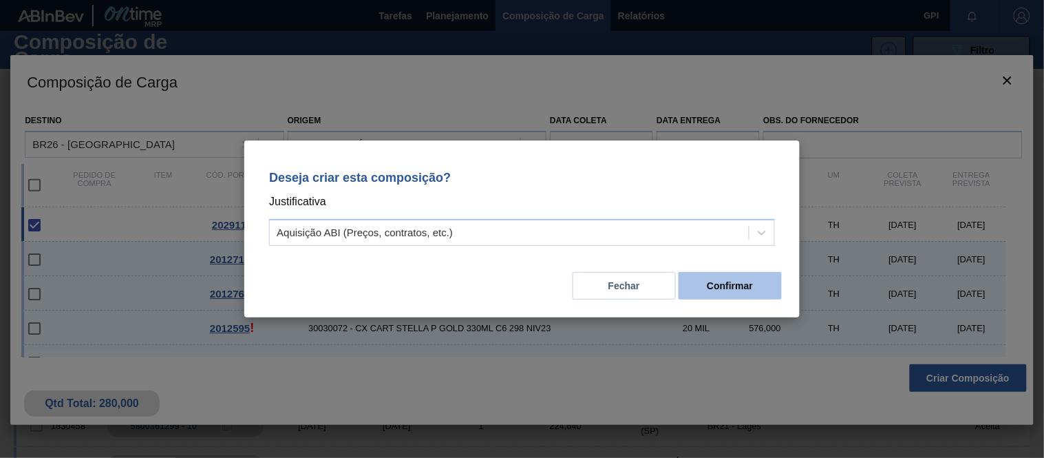
click at [766, 294] on button "Confirmar" at bounding box center [729, 286] width 103 height 28
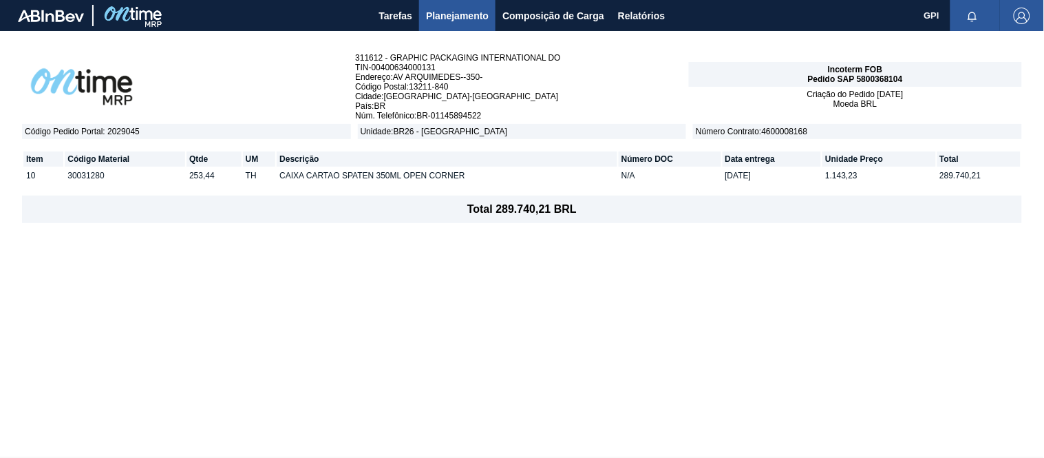
click at [886, 74] on span "Pedido SAP 5800368104" at bounding box center [855, 79] width 95 height 10
click at [888, 72] on div "Incoterm FOB Pedido SAP 5800368104" at bounding box center [855, 74] width 333 height 25
copy span "5800368104"
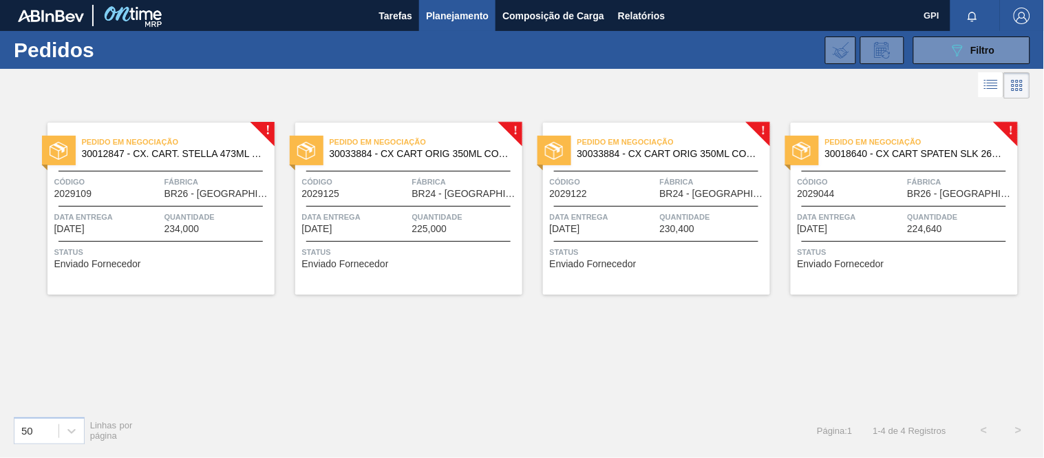
click at [149, 225] on div "Data entrega [DATE]" at bounding box center [107, 222] width 107 height 24
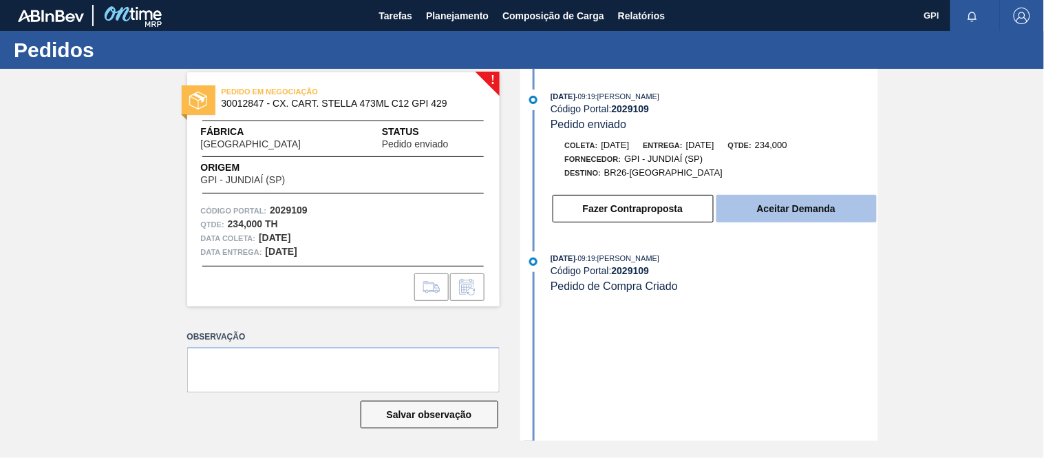
click at [795, 212] on button "Aceitar Demanda" at bounding box center [796, 209] width 160 height 28
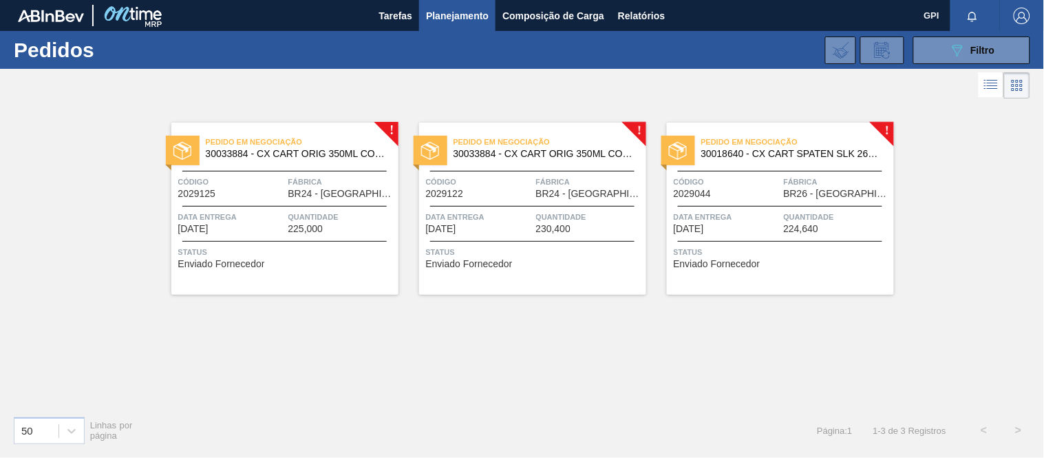
click at [268, 175] on span "Código" at bounding box center [231, 182] width 107 height 14
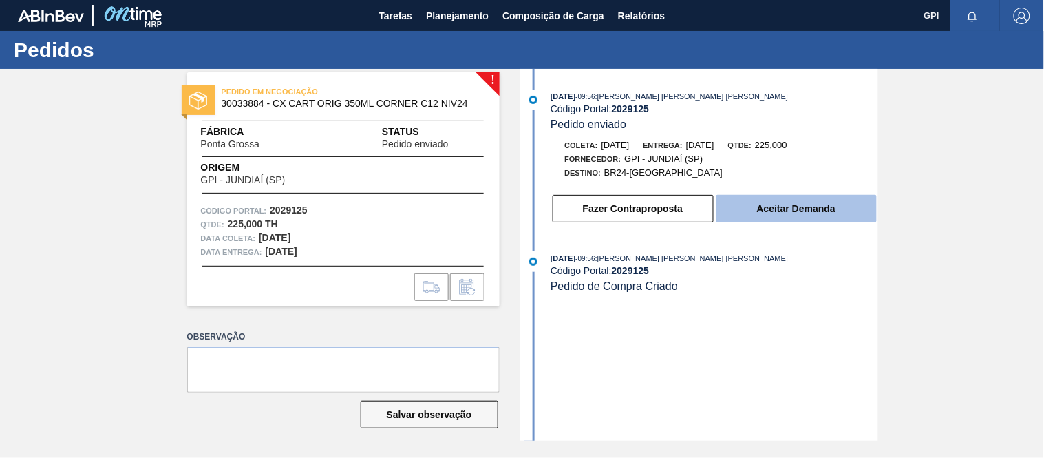
click at [777, 221] on button "Aceitar Demanda" at bounding box center [796, 209] width 160 height 28
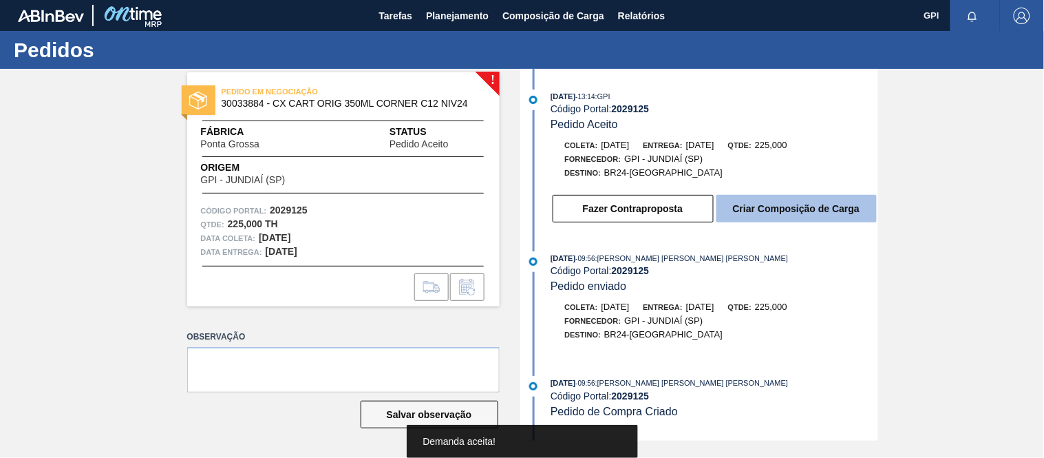
click at [782, 209] on button "Criar Composição de Carga" at bounding box center [796, 209] width 160 height 28
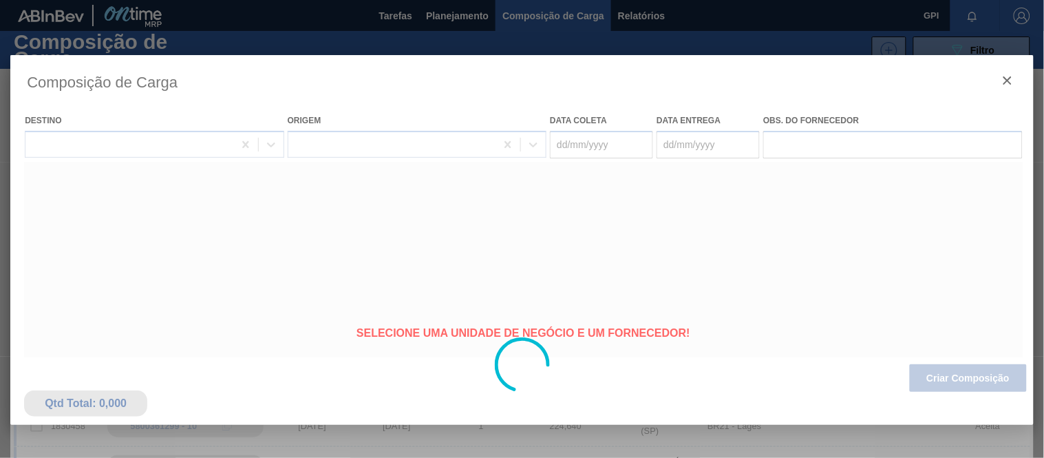
type coleta "[DATE]"
type entrega "[DATE]"
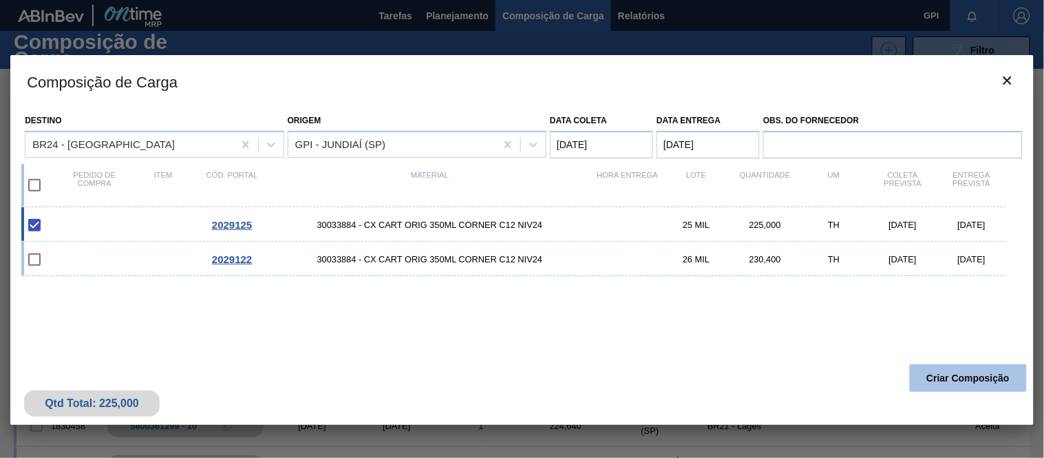
click at [914, 378] on button "Criar Composição" at bounding box center [968, 378] width 117 height 28
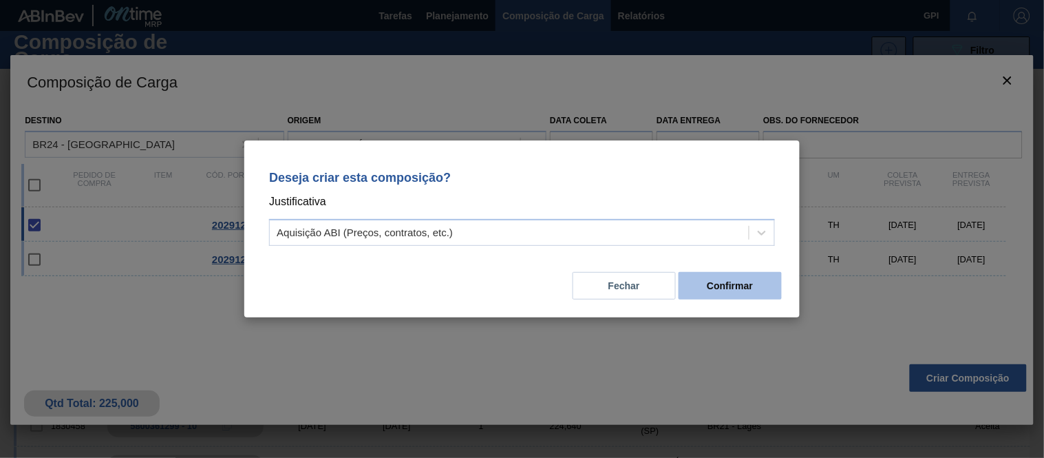
click at [762, 291] on button "Confirmar" at bounding box center [729, 286] width 103 height 28
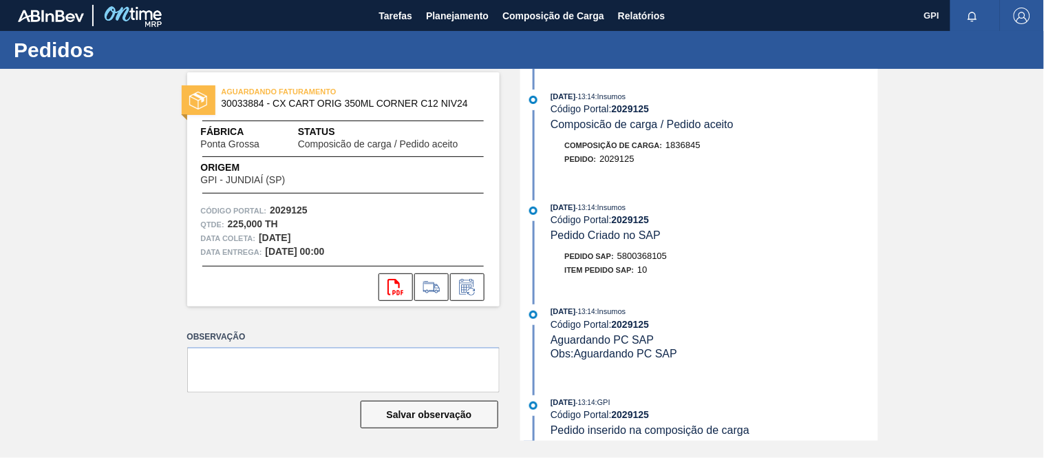
click at [277, 215] on strong "2029125" at bounding box center [289, 209] width 38 height 11
click at [290, 207] on strong "2029125" at bounding box center [289, 209] width 38 height 11
copy strong "2029125"
click at [401, 276] on button "svg{fill:#ff0000}" at bounding box center [395, 287] width 34 height 28
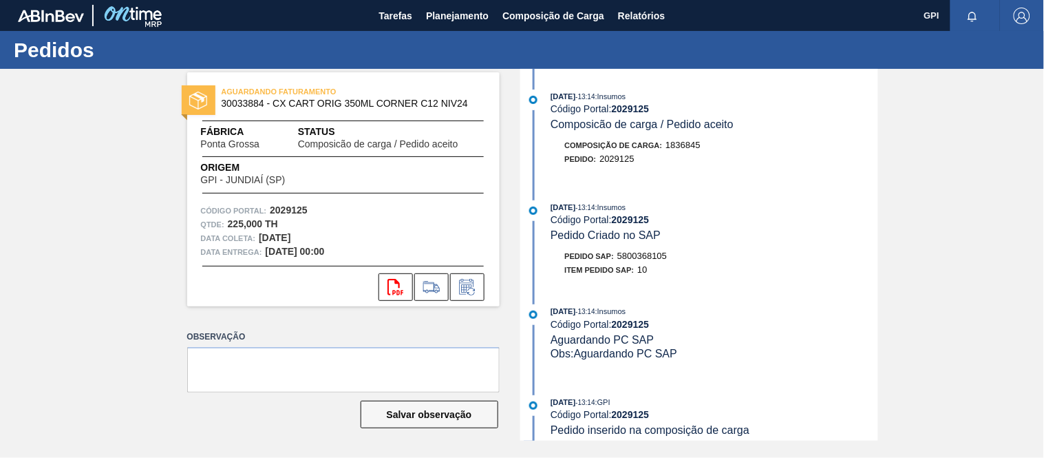
click at [647, 256] on span "5800368105" at bounding box center [642, 255] width 50 height 10
copy span "5800368105"
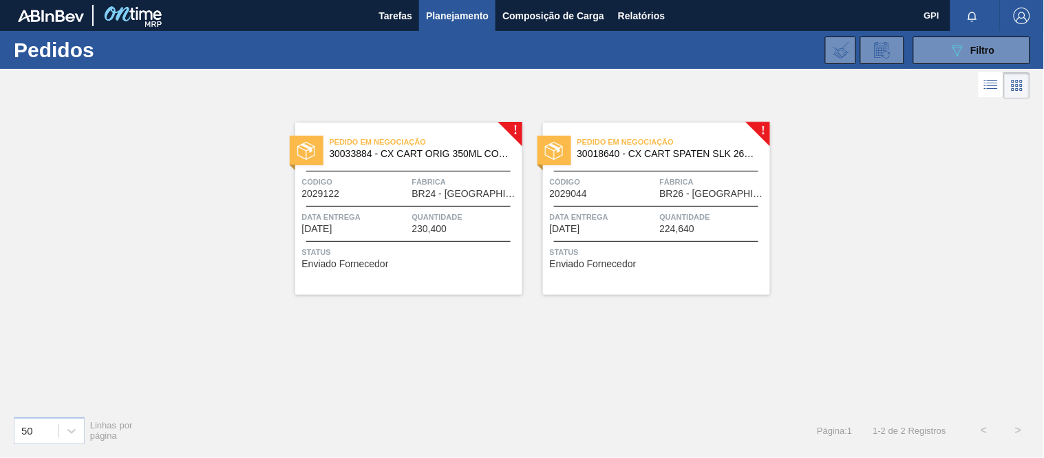
click at [394, 184] on span "Código" at bounding box center [355, 182] width 107 height 14
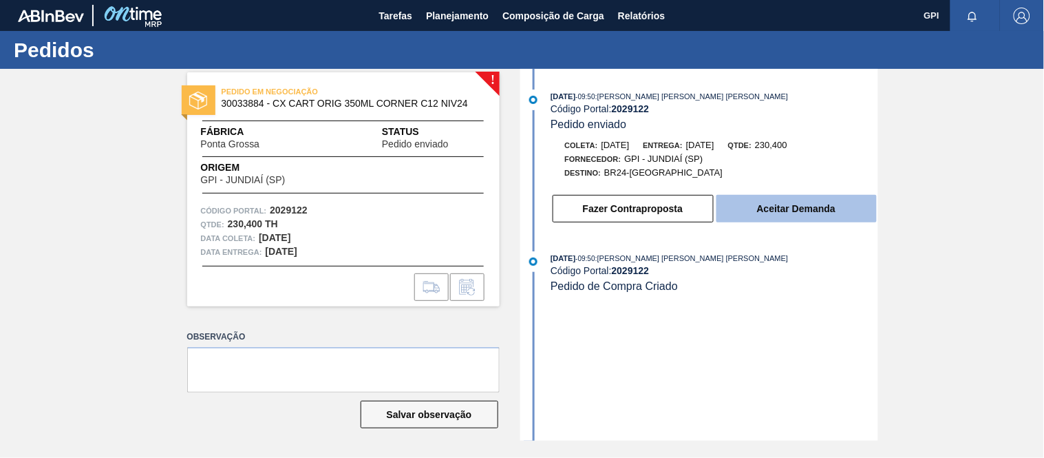
click at [738, 215] on button "Aceitar Demanda" at bounding box center [796, 209] width 160 height 28
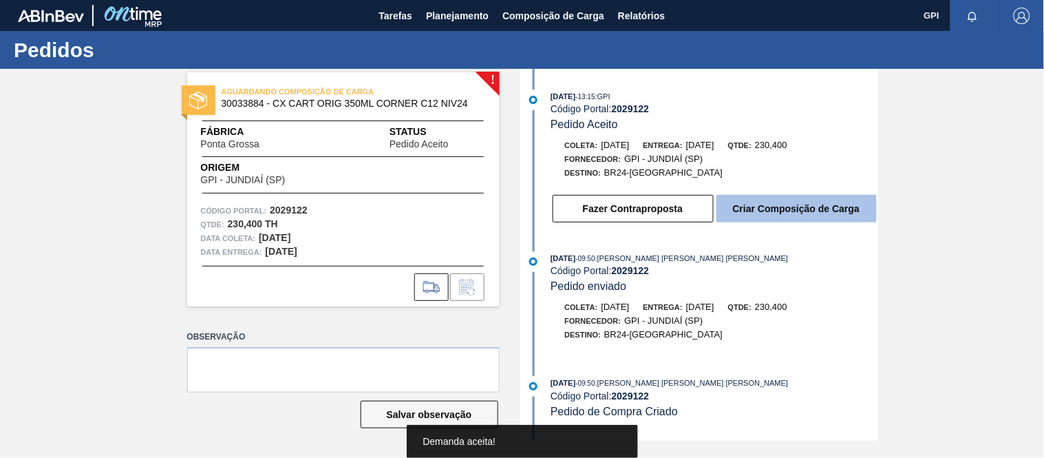
click at [835, 210] on button "Criar Composição de Carga" at bounding box center [796, 209] width 160 height 28
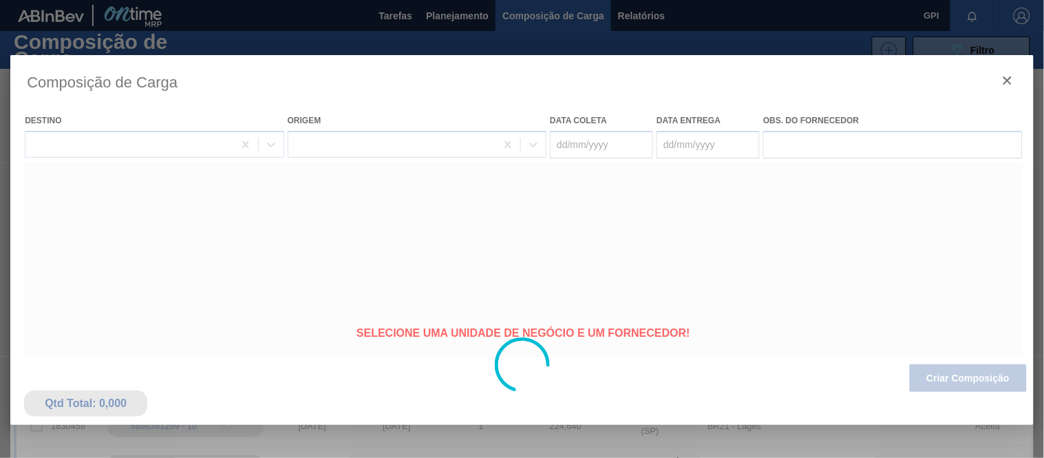
type coleta "[DATE]"
type entrega "[DATE]"
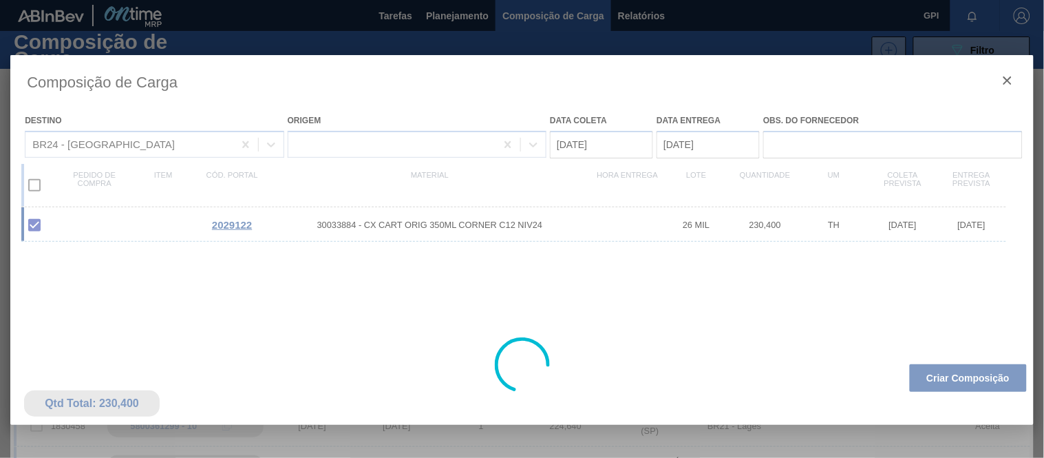
click at [977, 379] on button "Criar Composição" at bounding box center [968, 378] width 117 height 28
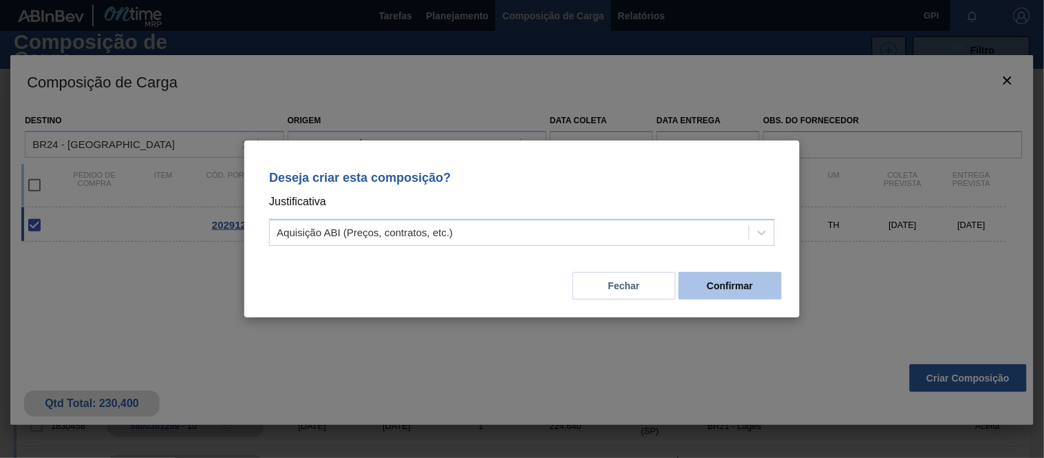
click at [769, 290] on button "Confirmar" at bounding box center [729, 286] width 103 height 28
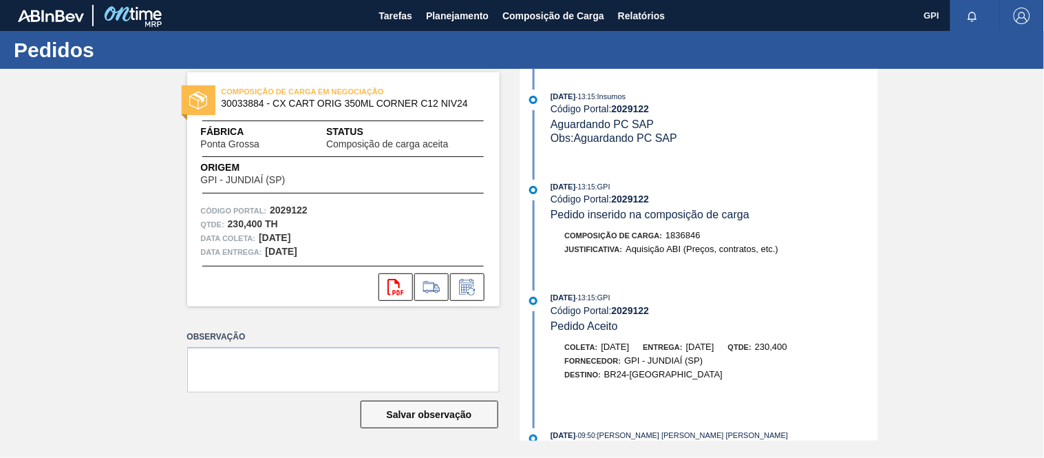
click at [296, 208] on strong "2029122" at bounding box center [289, 209] width 38 height 11
copy strong "2029122"
click at [388, 296] on button "svg{fill:#ff0000}" at bounding box center [395, 287] width 34 height 28
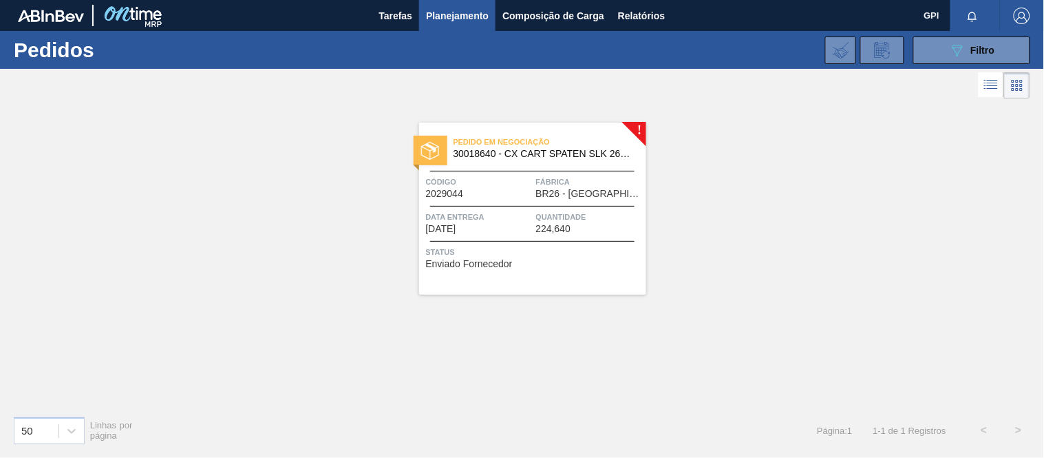
click at [460, 193] on span "2029044" at bounding box center [445, 194] width 38 height 10
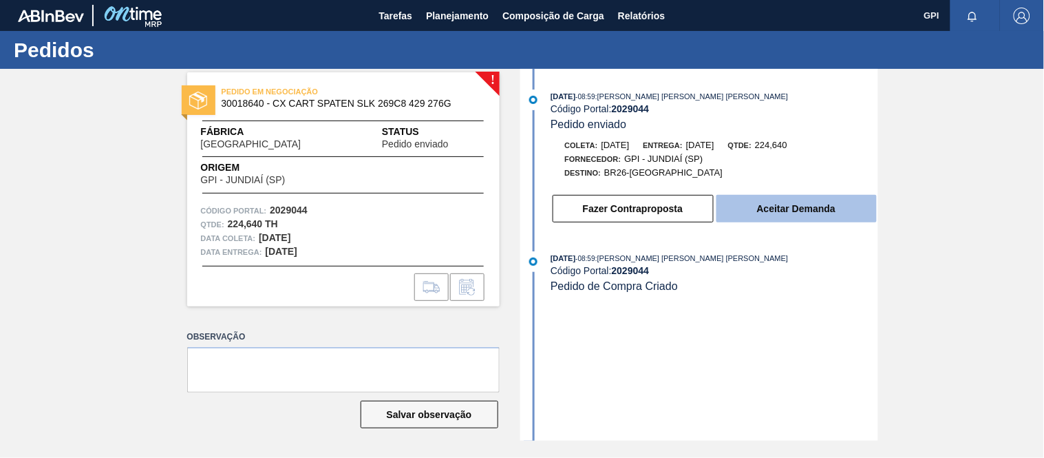
click at [730, 217] on button "Aceitar Demanda" at bounding box center [796, 209] width 160 height 28
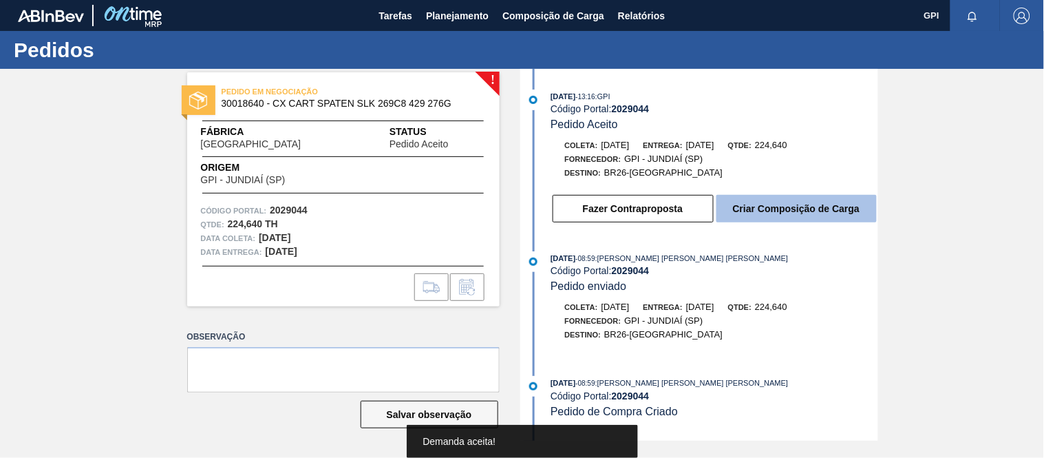
click at [759, 222] on button "Criar Composição de Carga" at bounding box center [796, 209] width 160 height 28
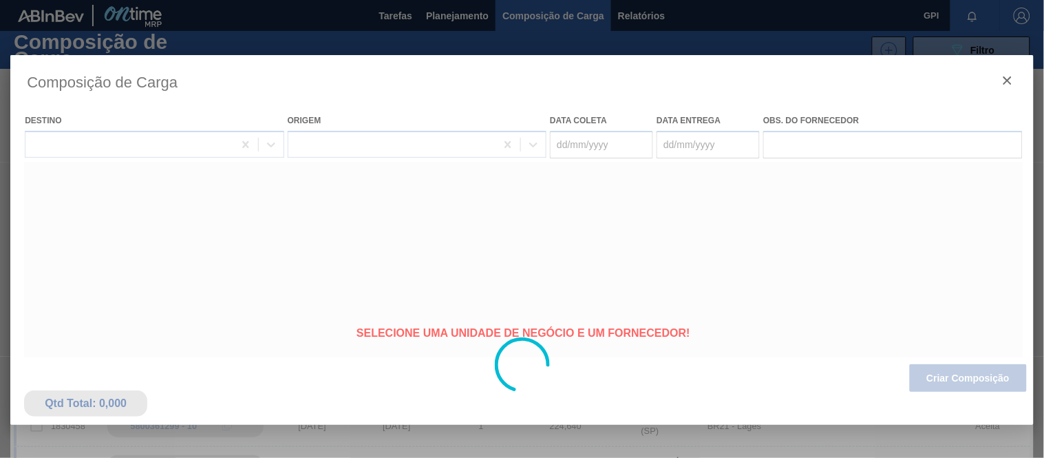
type coleta "26/10/2025"
type entrega "27/10/2025"
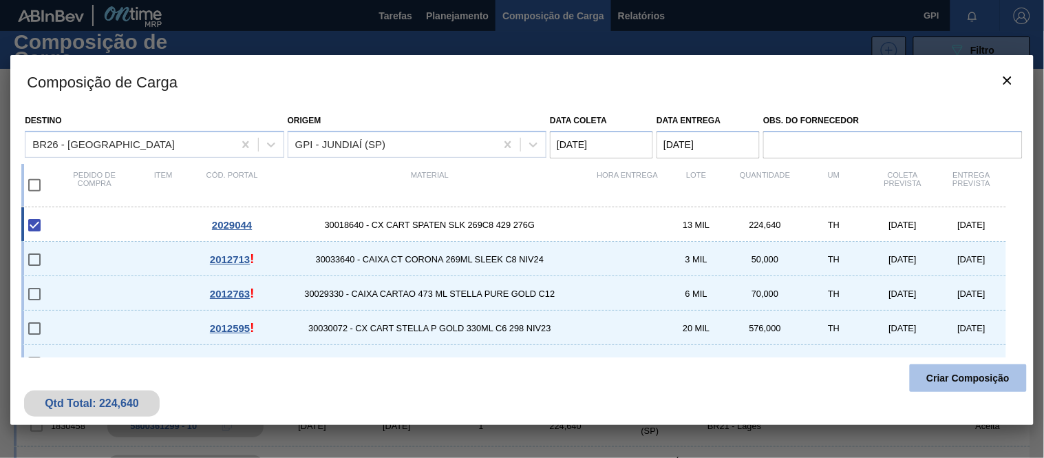
click at [938, 383] on button "Criar Composição" at bounding box center [968, 378] width 117 height 28
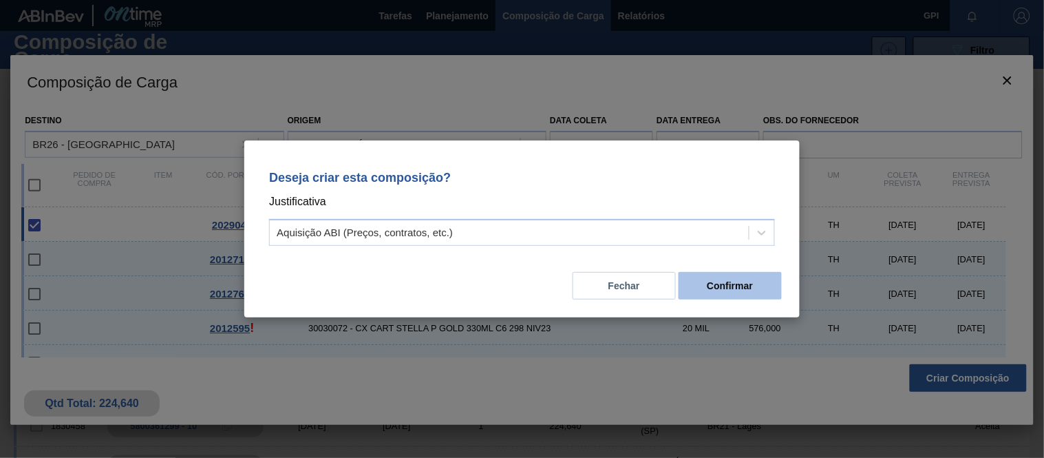
click at [727, 290] on button "Confirmar" at bounding box center [729, 286] width 103 height 28
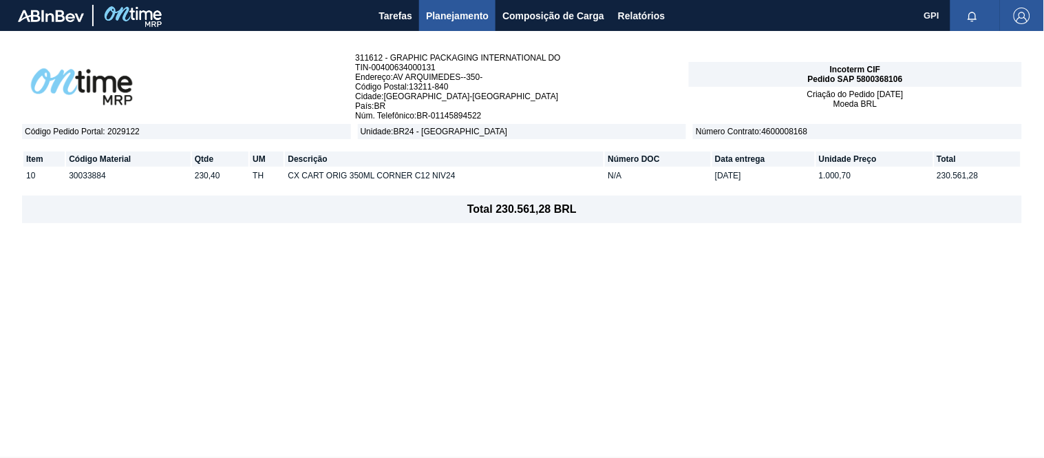
click at [891, 84] on div "Incoterm CIF Pedido SAP 5800368106" at bounding box center [855, 74] width 333 height 25
click at [890, 74] on span "Pedido SAP 5800368106" at bounding box center [855, 79] width 95 height 10
copy span "5800368106"
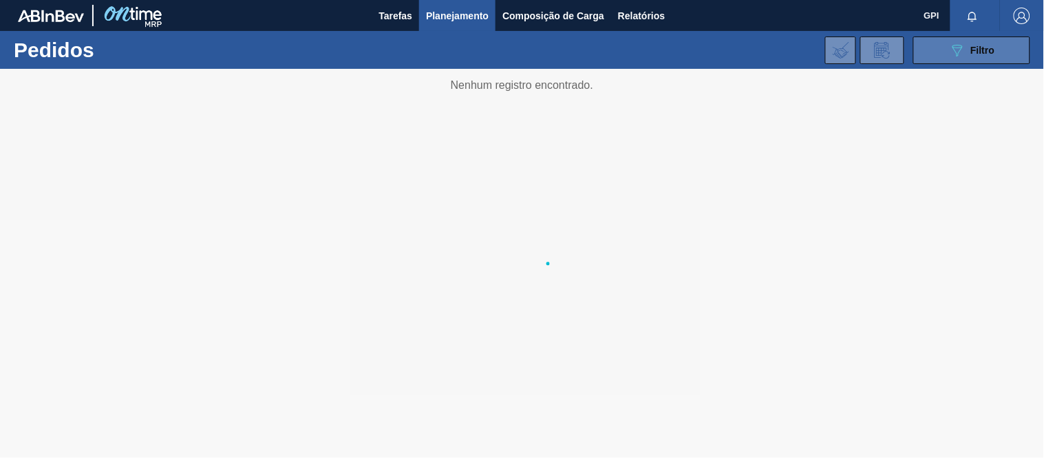
click at [949, 50] on icon "089F7B8B-B2A5-4AFE-B5C0-19BA573D28AC" at bounding box center [957, 50] width 17 height 17
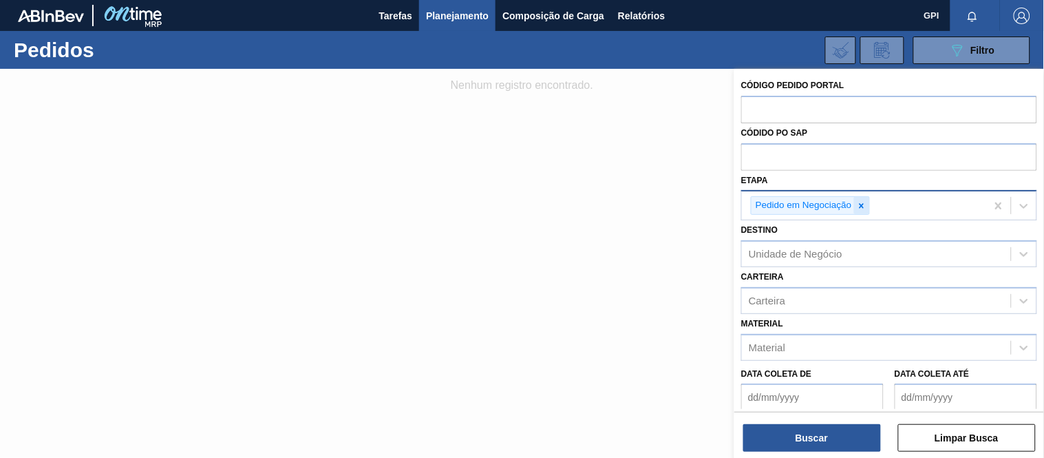
click at [868, 207] on div at bounding box center [861, 205] width 15 height 17
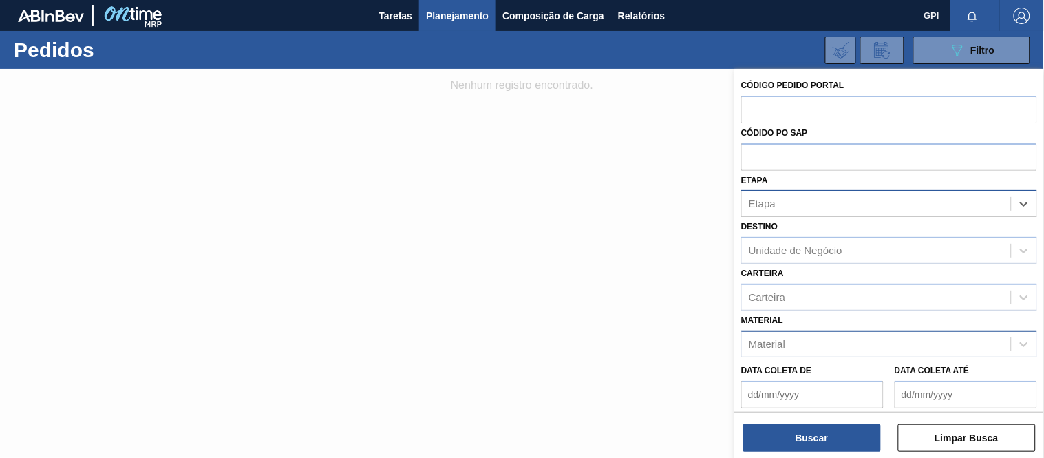
click at [782, 338] on div "Material" at bounding box center [767, 344] width 36 height 12
paste input "2029044"
type input "2029044"
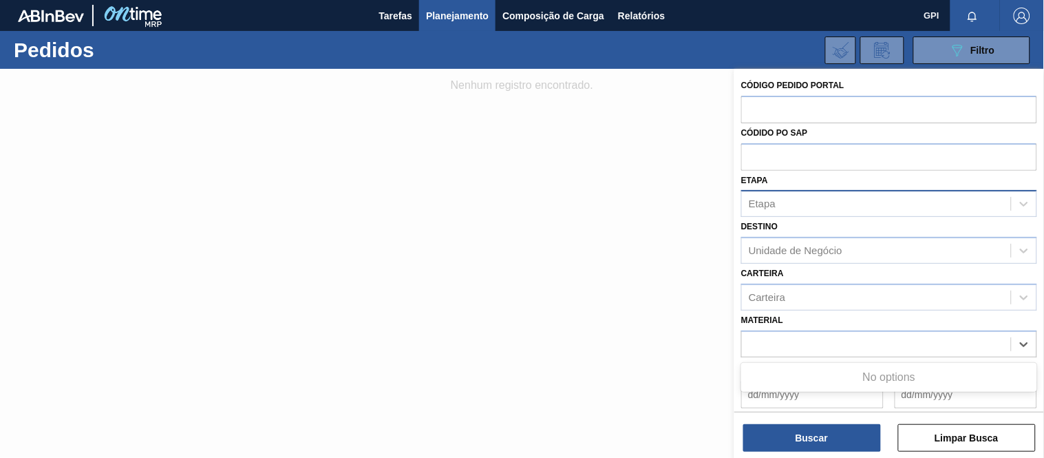
drag, startPoint x: 814, startPoint y: 341, endPoint x: 555, endPoint y: 313, distance: 260.9
click at [734, 313] on div "Código Pedido Portal Códido PO SAP Etapa Etapa Destino Unidade de Negócio Carte…" at bounding box center [889, 298] width 310 height 458
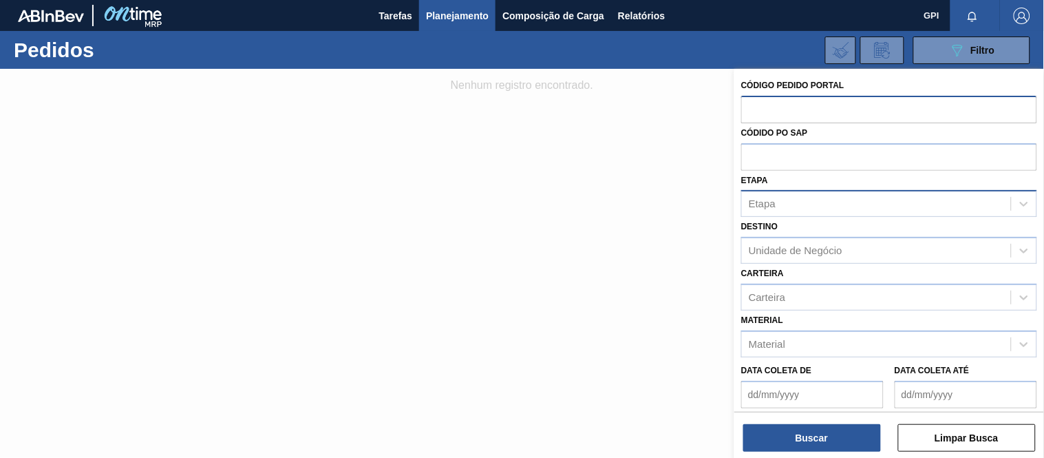
click at [796, 100] on input "text" at bounding box center [889, 109] width 296 height 26
paste input "2029044"
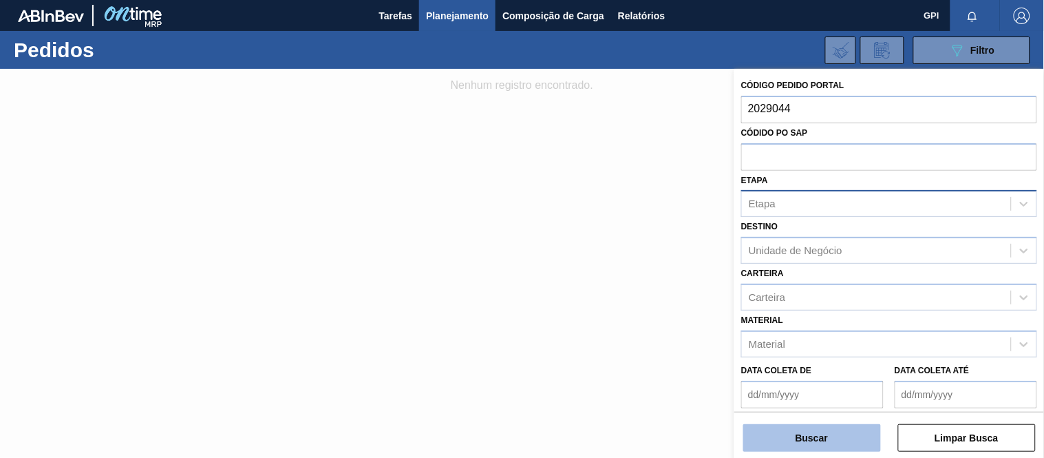
type input "2029044"
click at [802, 441] on button "Buscar" at bounding box center [812, 438] width 138 height 28
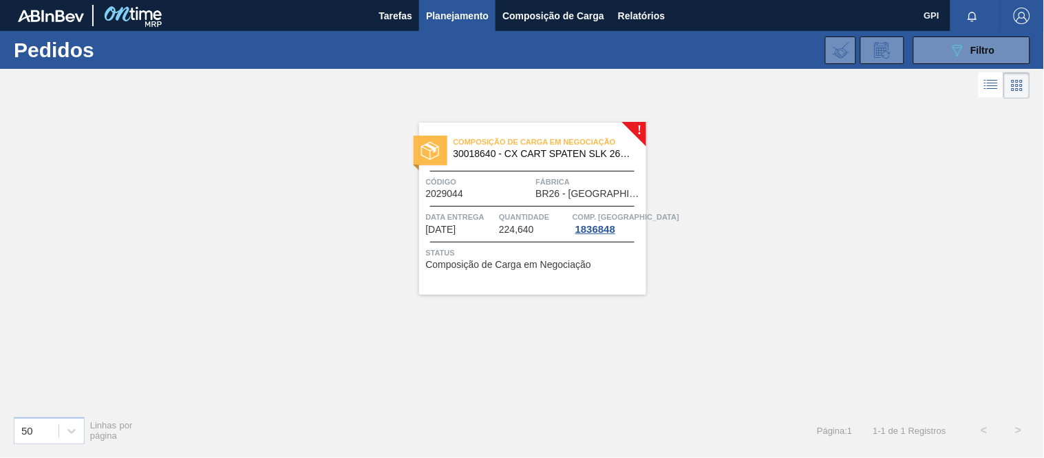
click at [493, 166] on div "Composição de Carga em Negociação 30018640 - CX CART SPATEN SLK 269C8 429 276G …" at bounding box center [532, 208] width 227 height 172
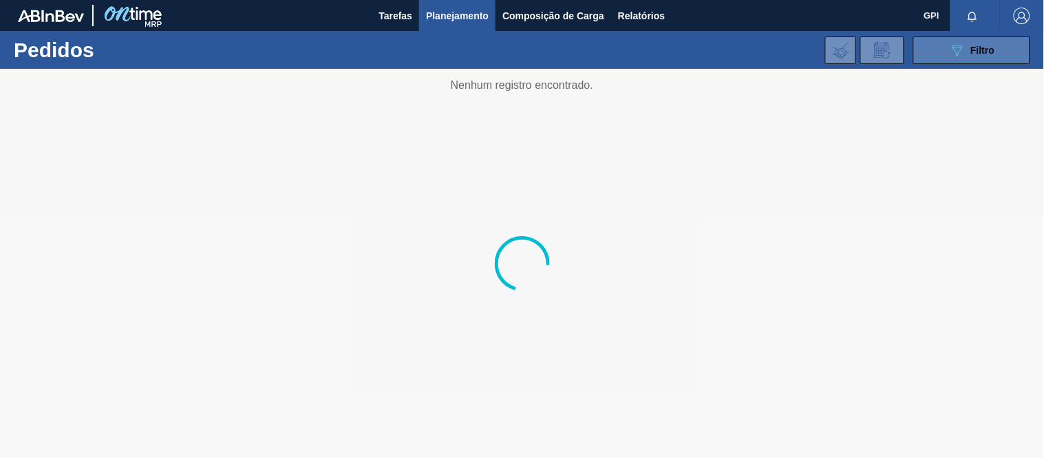
click at [967, 49] on div "089F7B8B-B2A5-4AFE-B5C0-19BA573D28AC Filtro" at bounding box center [972, 50] width 46 height 17
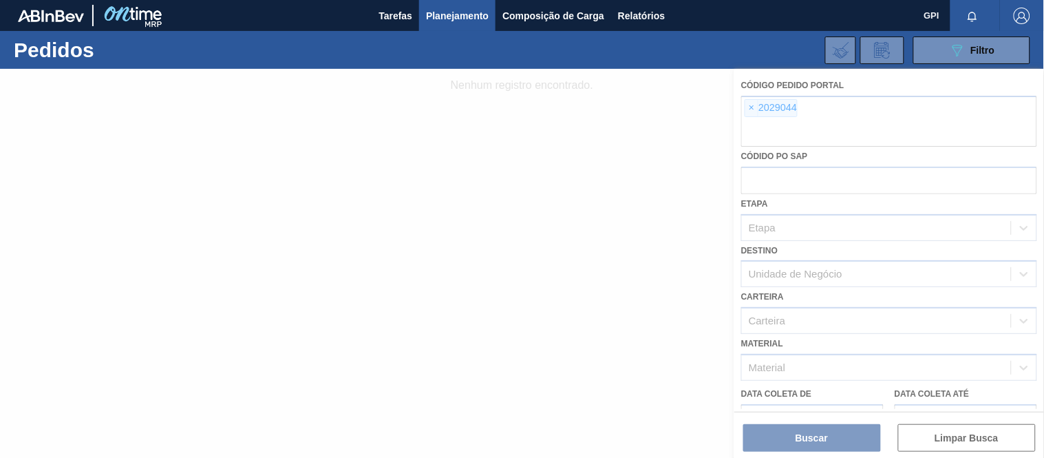
click at [752, 99] on div at bounding box center [522, 263] width 1044 height 389
click at [752, 106] on div at bounding box center [522, 263] width 1044 height 389
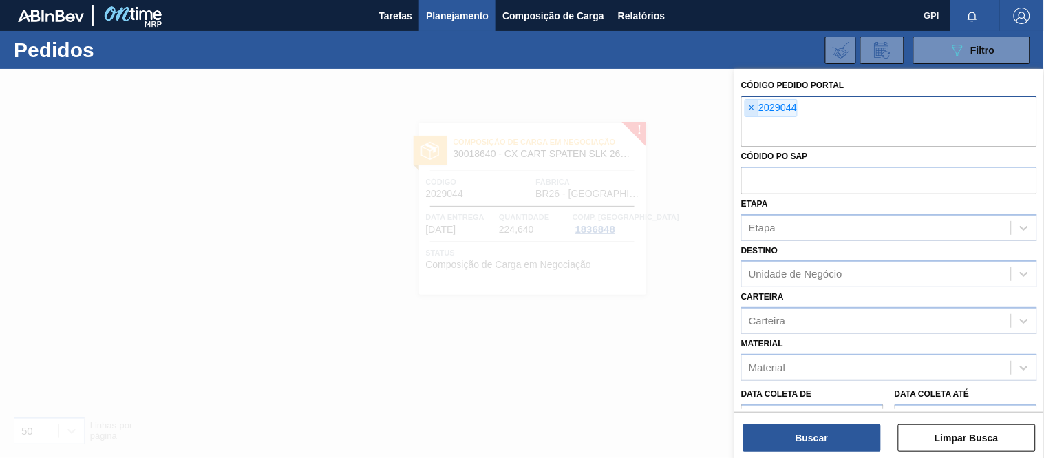
click at [749, 102] on span "×" at bounding box center [751, 108] width 13 height 17
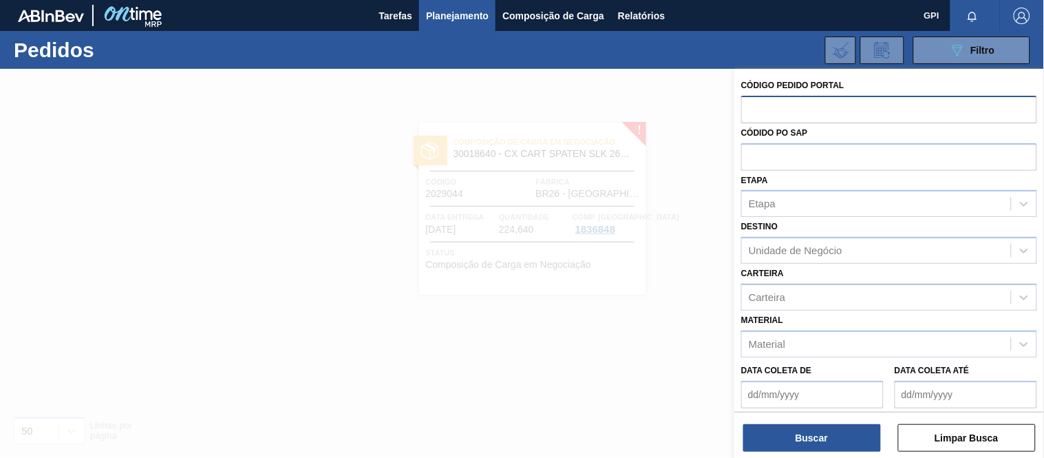
paste input "30031280"
type input "30031280"
drag, startPoint x: 820, startPoint y: 111, endPoint x: 603, endPoint y: 94, distance: 218.0
click at [734, 95] on div "Código Pedido Portal 30031280 Códido PO SAP Etapa Etapa Destino Unidade de Negó…" at bounding box center [889, 298] width 310 height 458
click at [684, 124] on div at bounding box center [522, 298] width 1044 height 458
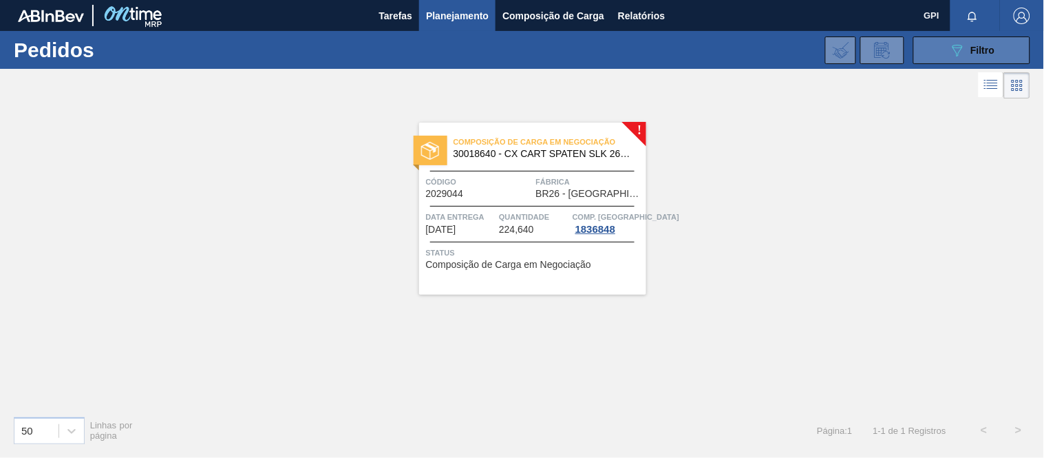
click at [965, 50] on div "089F7B8B-B2A5-4AFE-B5C0-19BA573D28AC Filtro" at bounding box center [972, 50] width 46 height 17
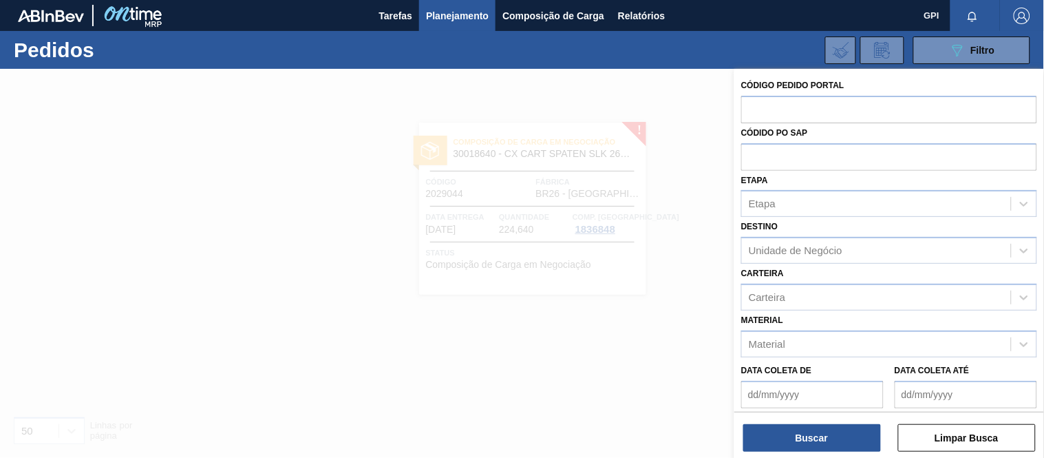
click at [586, 288] on div at bounding box center [522, 298] width 1044 height 458
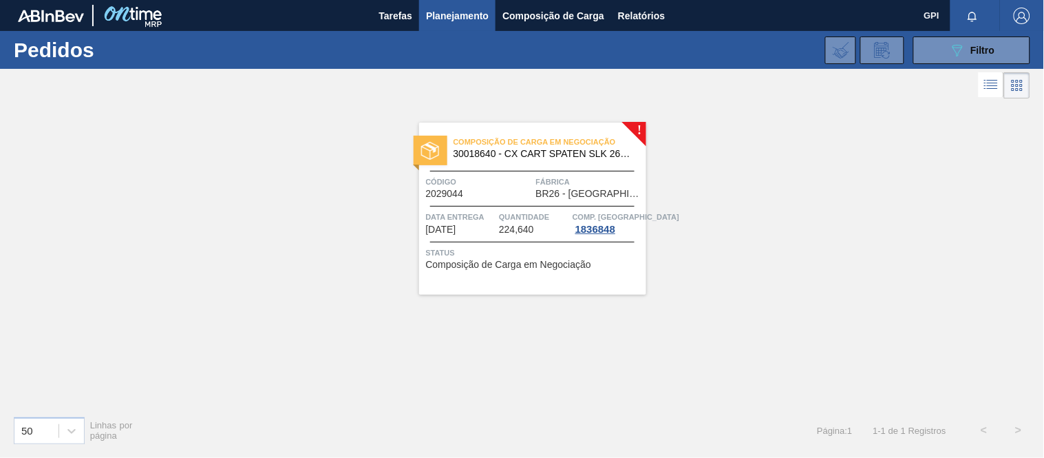
click at [538, 221] on main "Tarefas Planejamento Composição de Carga Relatórios GPI Marcar todas como lido …" at bounding box center [522, 229] width 1044 height 458
click at [480, 160] on div "Composição de Carga em Negociação 30018640 - CX CART SPATEN SLK 269C8 429 276G" at bounding box center [532, 148] width 227 height 31
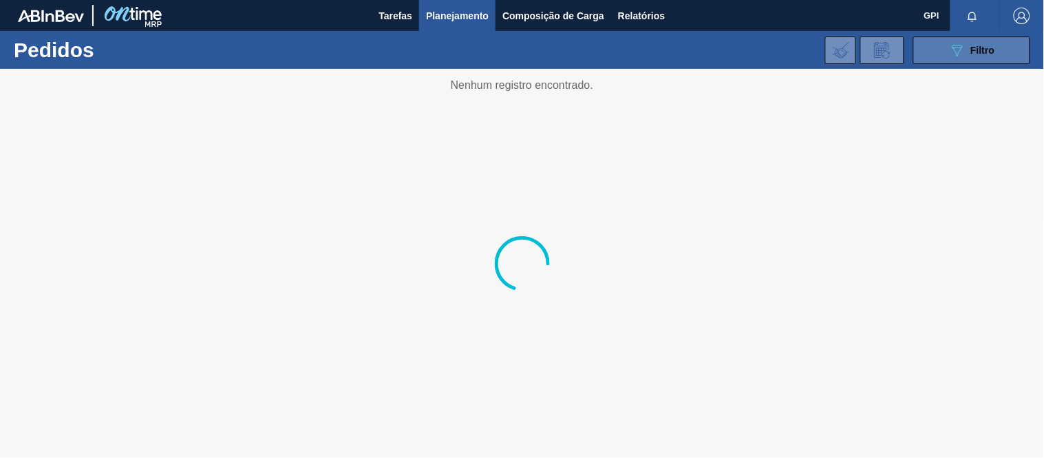
click at [923, 49] on button "089F7B8B-B2A5-4AFE-B5C0-19BA573D28AC Filtro" at bounding box center [971, 50] width 117 height 28
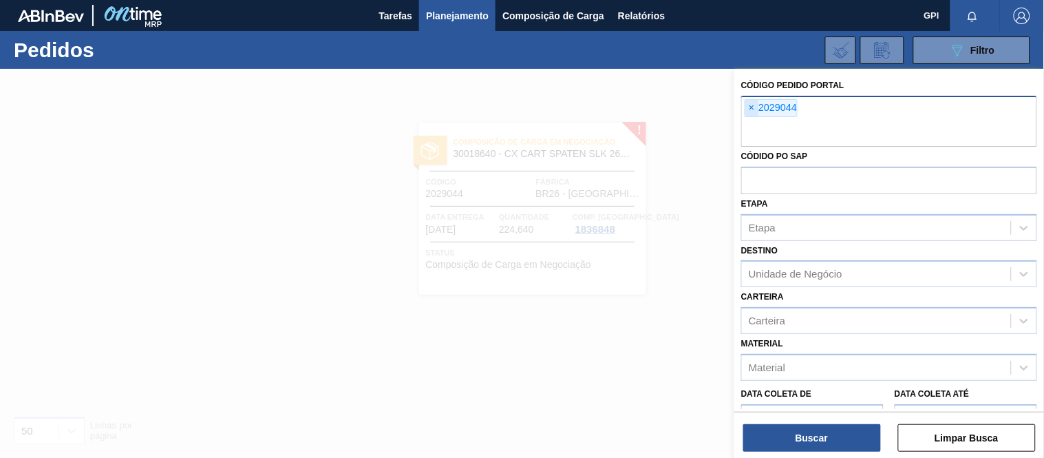
click at [752, 108] on span "×" at bounding box center [751, 108] width 13 height 17
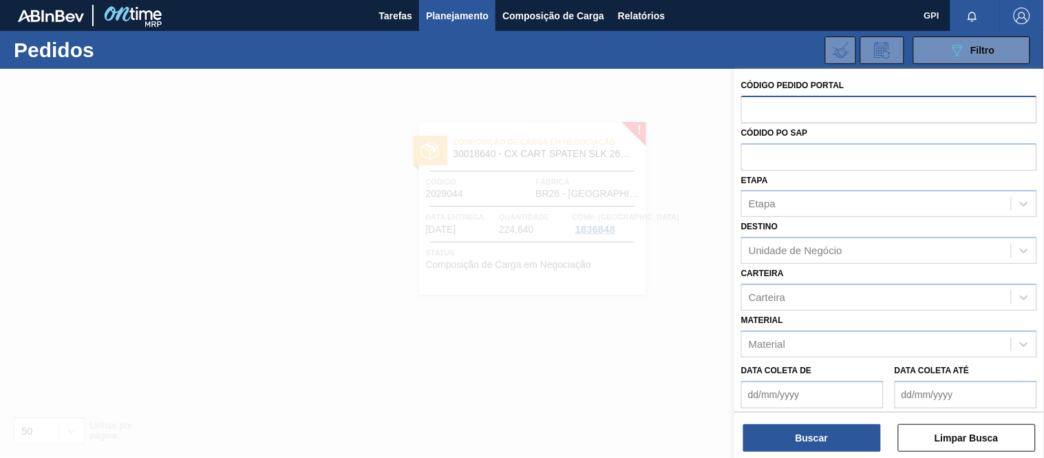
paste input "2029119"
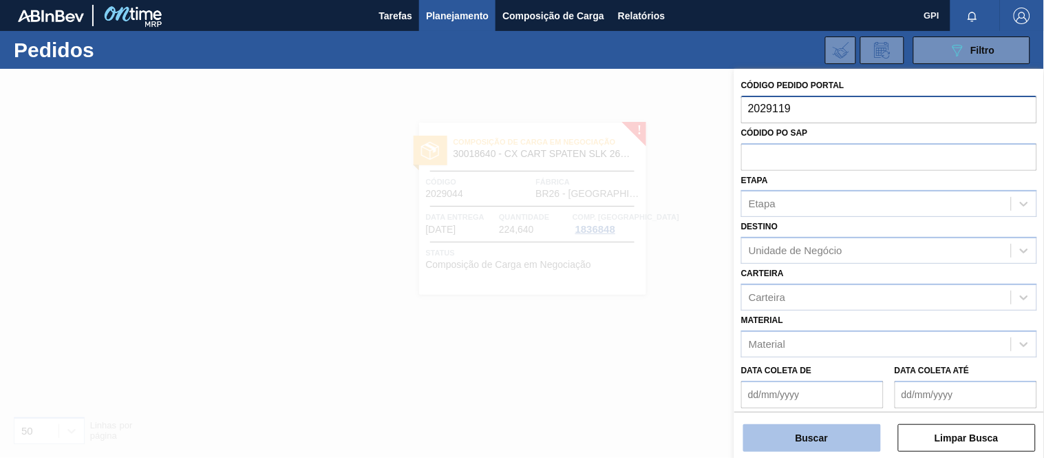
type input "2029119"
click at [827, 436] on button "Buscar" at bounding box center [812, 438] width 138 height 28
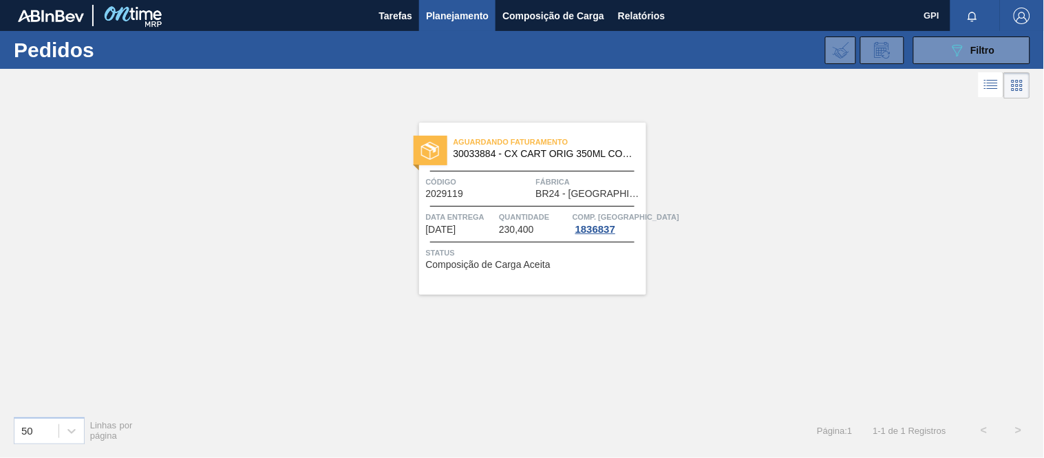
click at [510, 182] on span "Código" at bounding box center [479, 182] width 107 height 14
drag, startPoint x: 936, startPoint y: 67, endPoint x: 943, endPoint y: 52, distance: 16.6
click at [936, 67] on div "089F7B8B-B2A5-4AFE-B5C0-19BA573D28AC Filtro Código Pedido Portal × 2029119 Códi…" at bounding box center [624, 50] width 826 height 41
click at [943, 52] on button "089F7B8B-B2A5-4AFE-B5C0-19BA573D28AC Filtro" at bounding box center [971, 50] width 117 height 28
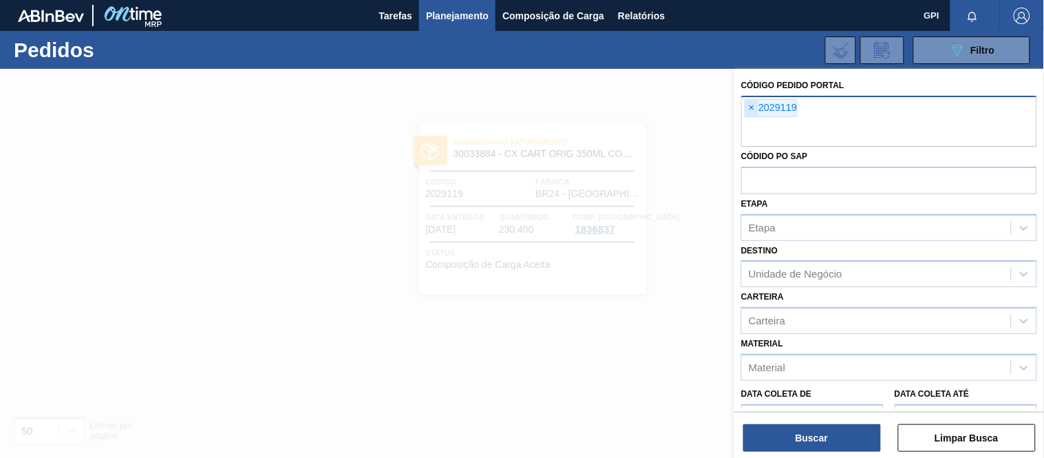
click at [746, 107] on span "×" at bounding box center [751, 108] width 13 height 17
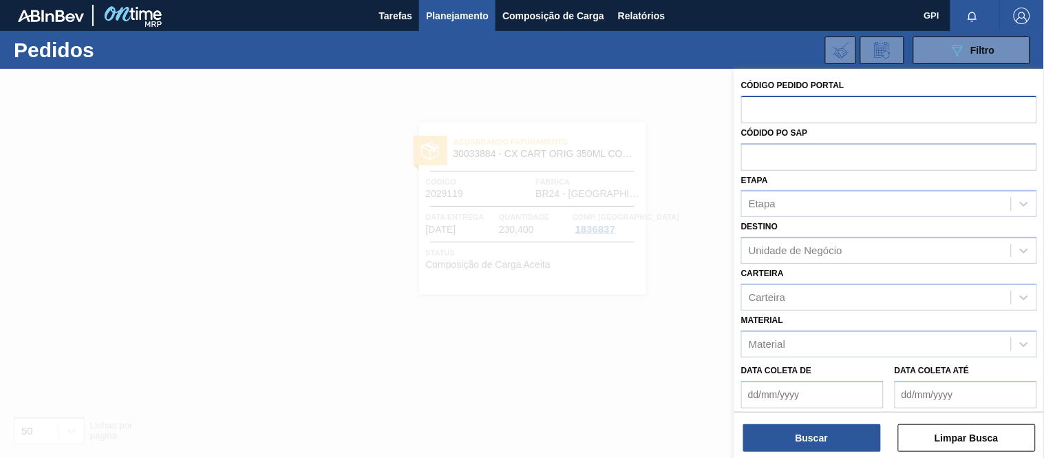
paste input "2029121"
type input "2029121"
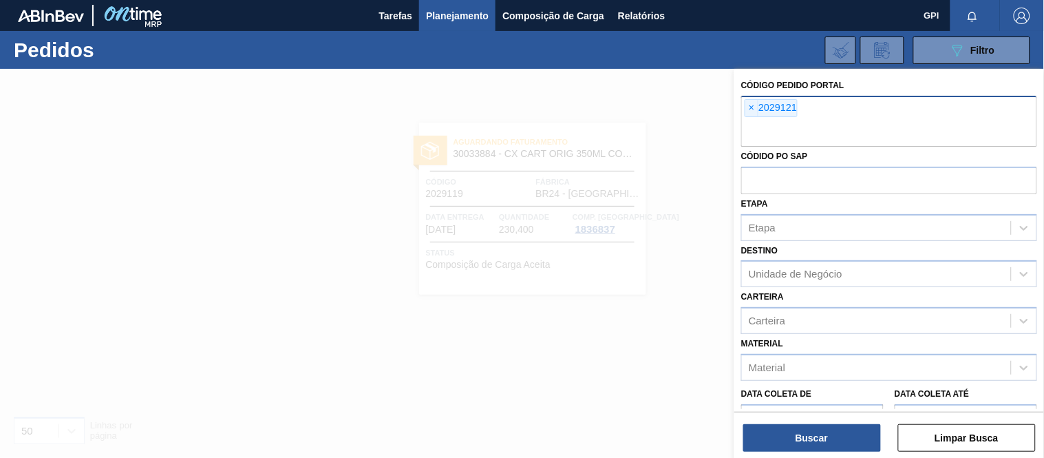
click at [842, 113] on div "× 2029121" at bounding box center [889, 121] width 296 height 51
paste input "2029125"
type input "2029125"
click at [924, 120] on input "text" at bounding box center [889, 133] width 296 height 26
paste input "2029122"
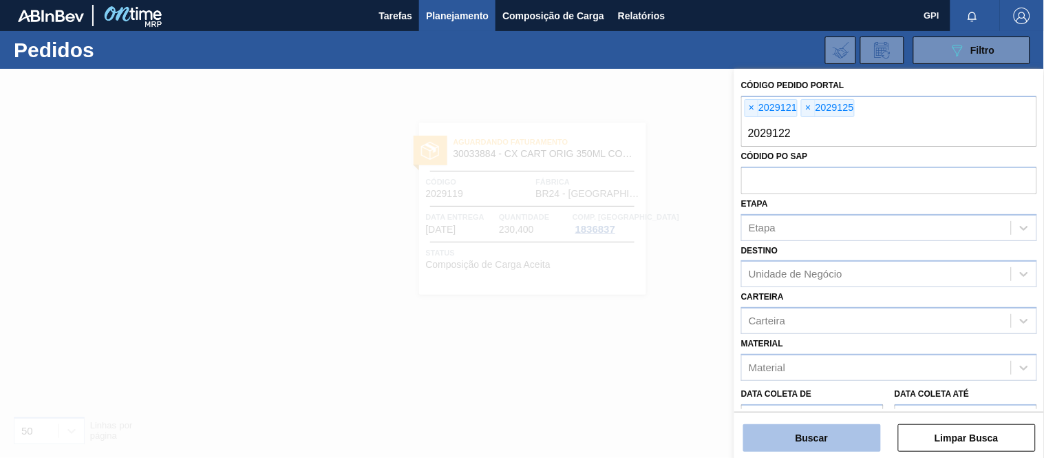
type input "2029122"
click at [764, 433] on button "Buscar" at bounding box center [812, 438] width 138 height 28
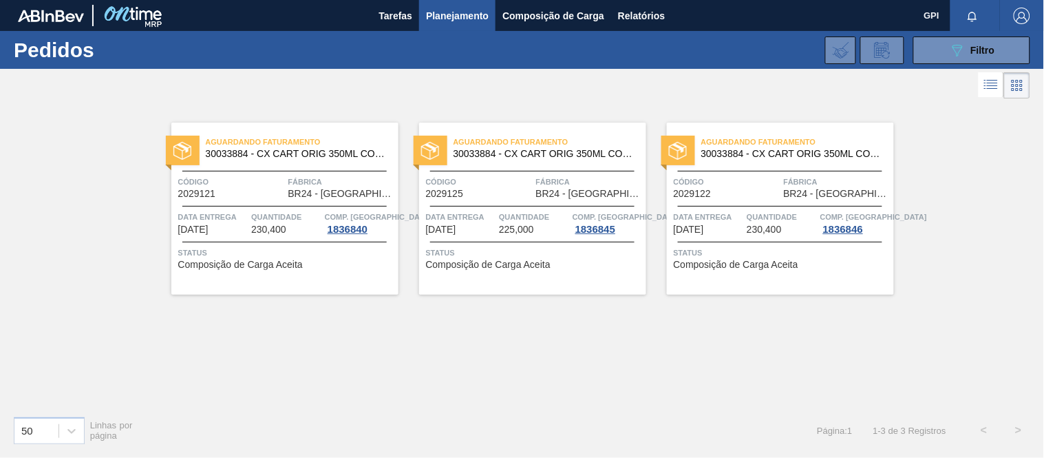
click at [252, 169] on div "Aguardando Faturamento 30033884 - CX CART ORIG 350ML CORNER C12 NIV24 Código 20…" at bounding box center [284, 208] width 227 height 172
click at [541, 139] on span "Aguardando Faturamento" at bounding box center [549, 142] width 193 height 14
click at [724, 155] on span "30033884 - CX CART ORIG 350ML CORNER C12 NIV24" at bounding box center [792, 154] width 182 height 10
click at [960, 56] on icon "089F7B8B-B2A5-4AFE-B5C0-19BA573D28AC" at bounding box center [957, 50] width 17 height 17
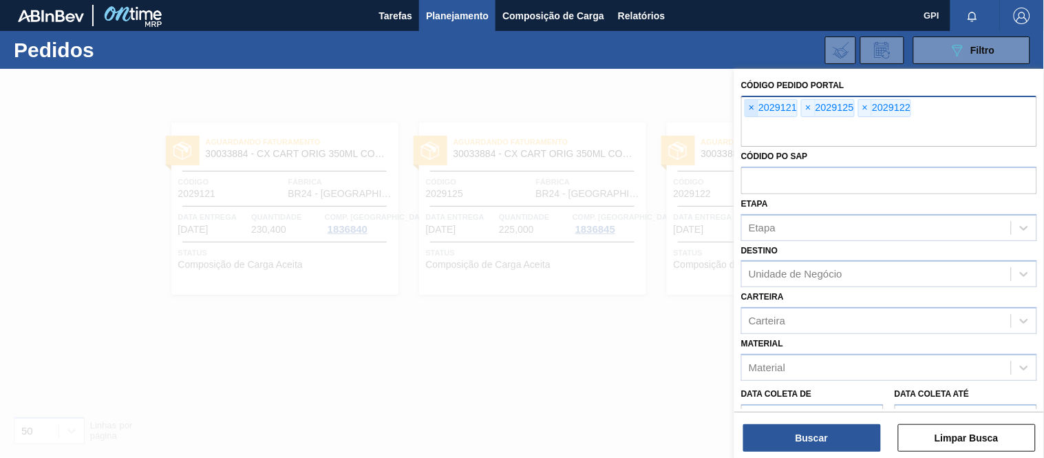
click at [748, 105] on span "×" at bounding box center [751, 108] width 13 height 17
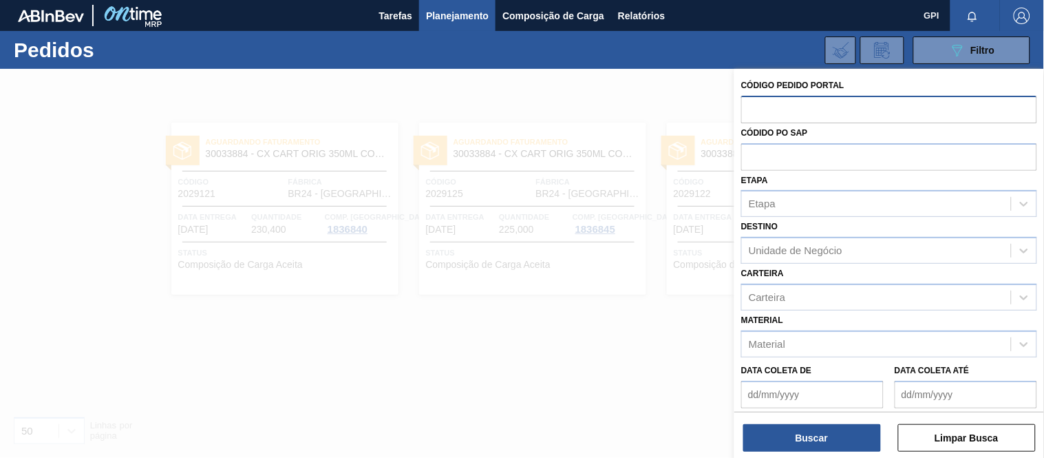
click at [748, 105] on input "text" at bounding box center [889, 109] width 296 height 26
paste input "text"
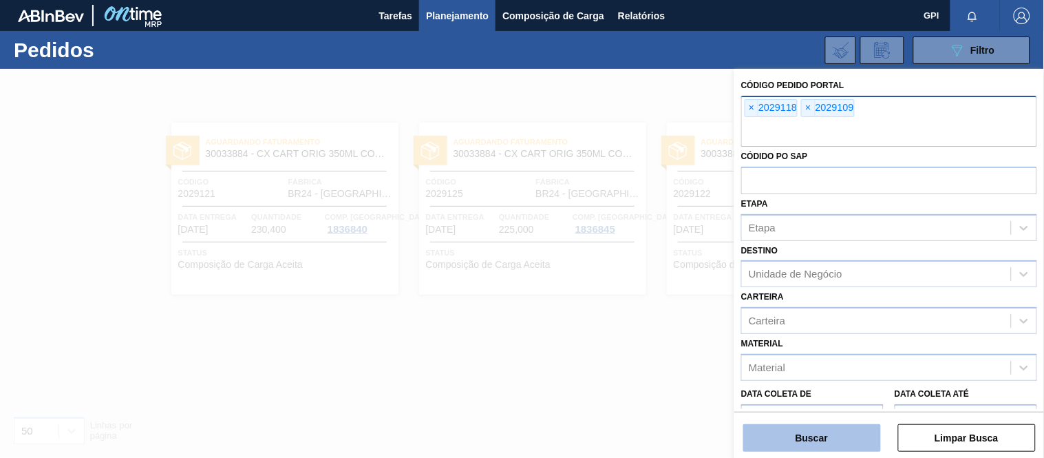
click at [786, 431] on button "Buscar" at bounding box center [812, 438] width 138 height 28
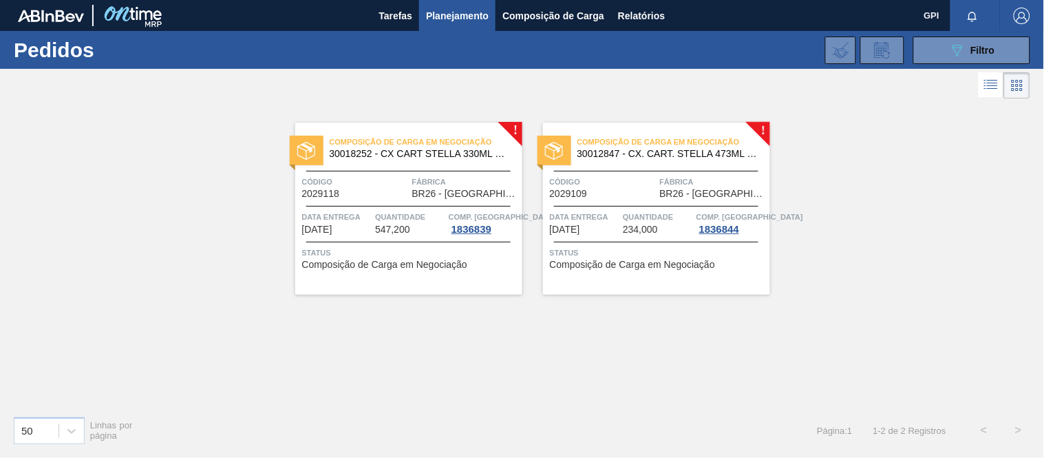
click at [412, 195] on span "BR26 - [GEOGRAPHIC_DATA]" at bounding box center [465, 194] width 107 height 10
click at [617, 193] on div "Código 2029109" at bounding box center [603, 187] width 107 height 24
click at [965, 52] on div "089F7B8B-B2A5-4AFE-B5C0-19BA573D28AC Filtro" at bounding box center [972, 50] width 46 height 17
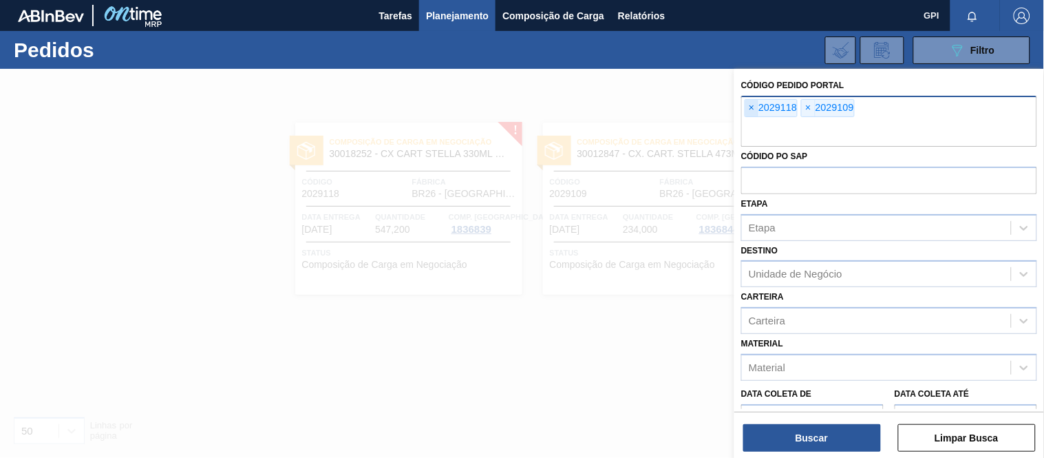
click at [755, 104] on span "×" at bounding box center [751, 108] width 13 height 17
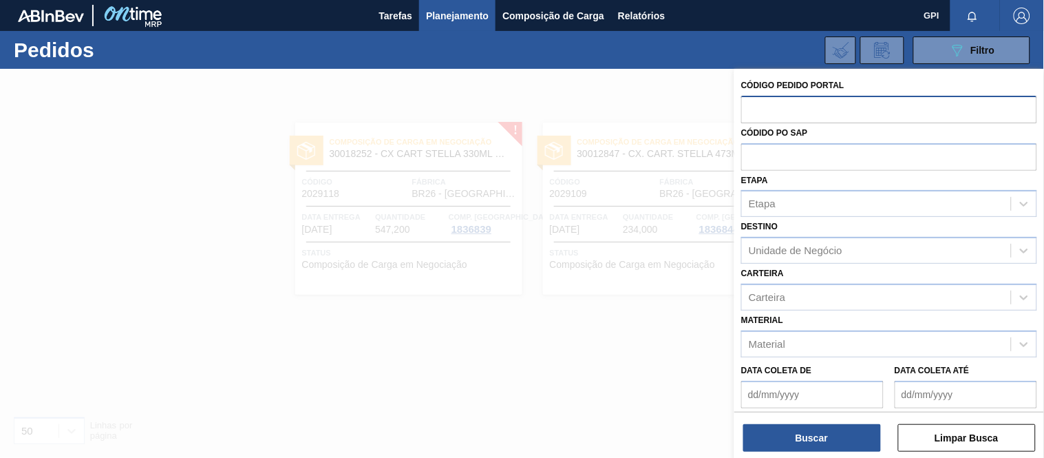
click at [885, 106] on input "text" at bounding box center [889, 109] width 296 height 26
paste input "text"
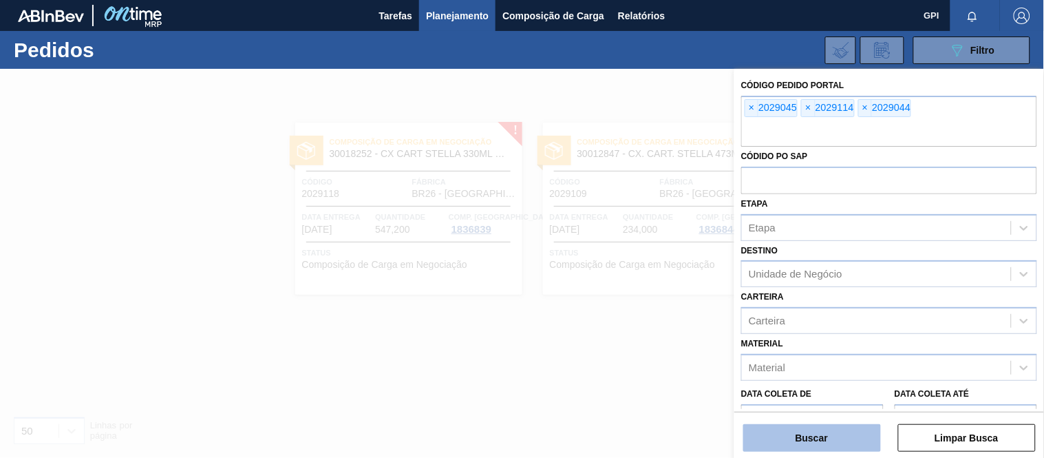
click at [819, 442] on button "Buscar" at bounding box center [812, 438] width 138 height 28
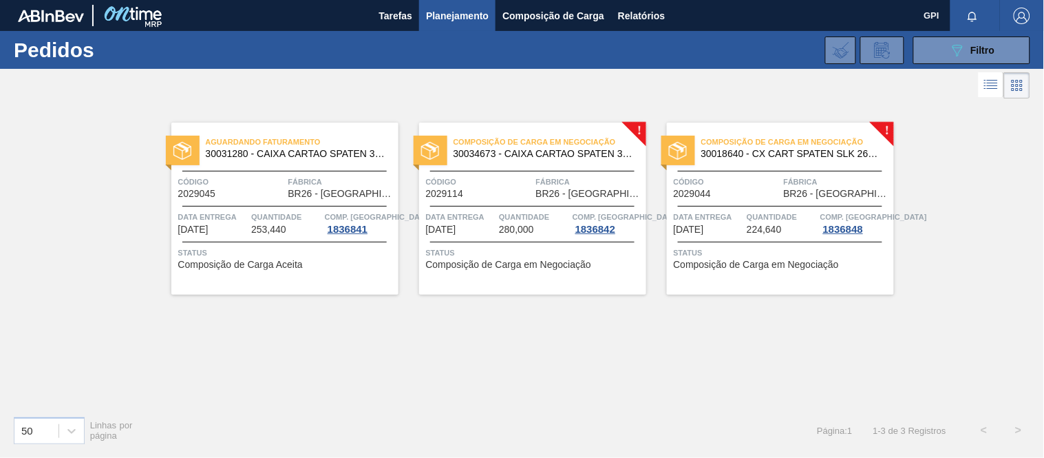
click at [267, 186] on span "Código" at bounding box center [231, 182] width 107 height 14
click at [515, 158] on span "30034673 - CAIXA CARTAO SPATEN 330 C6 NIV25" at bounding box center [544, 154] width 182 height 10
click at [743, 149] on span "30018640 - CX CART SPATEN SLK 269C8 429 276G" at bounding box center [792, 154] width 182 height 10
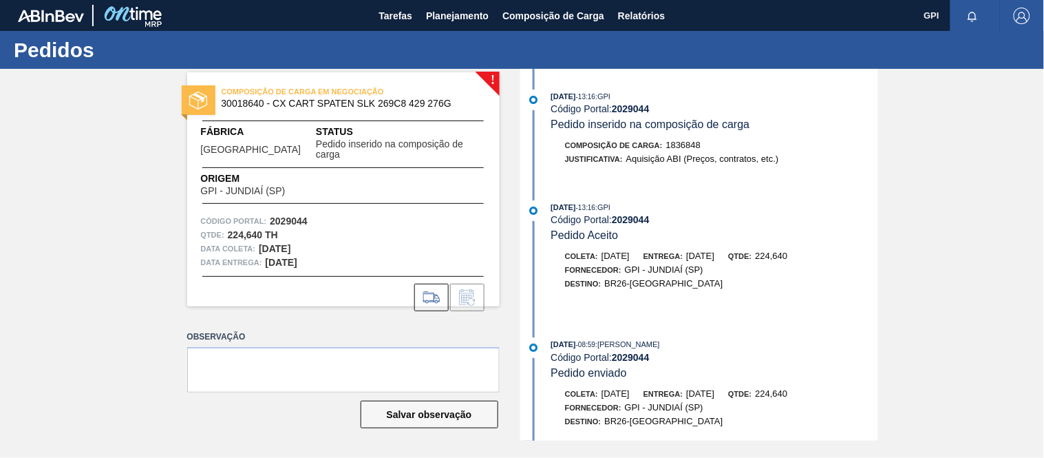
click at [566, 252] on div "Coleta: [DATE]" at bounding box center [597, 256] width 65 height 14
click at [655, 15] on span "Relatórios" at bounding box center [641, 16] width 47 height 17
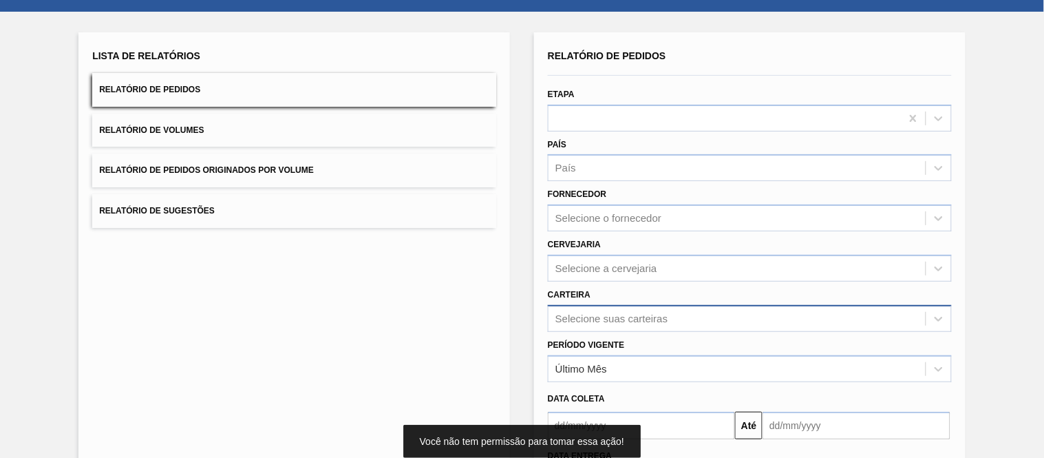
scroll to position [58, 0]
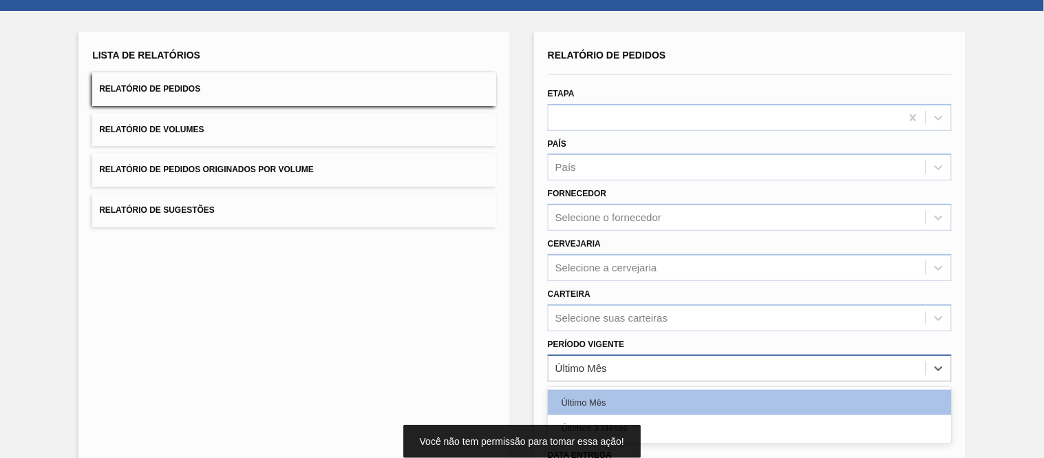
click at [689, 358] on div "Último Mês" at bounding box center [736, 368] width 377 height 20
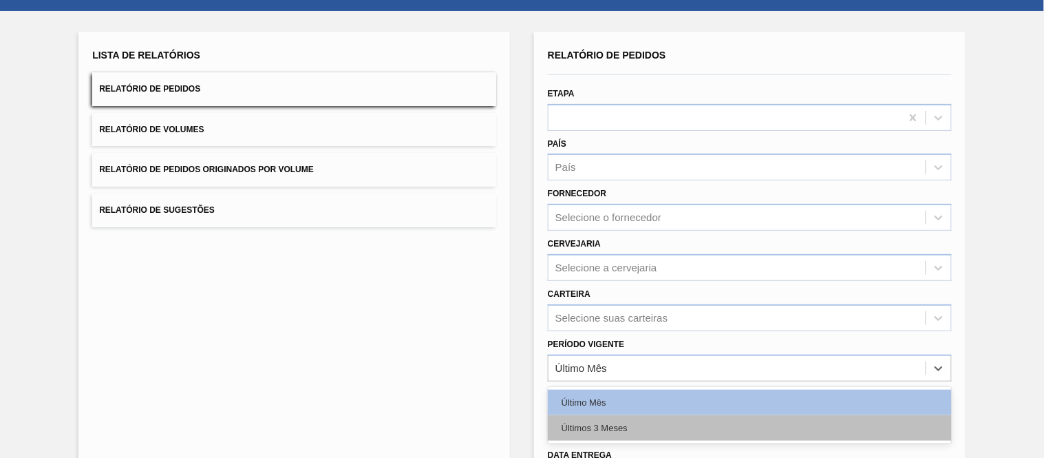
click at [643, 415] on div "Últimos 3 Meses" at bounding box center [750, 427] width 404 height 25
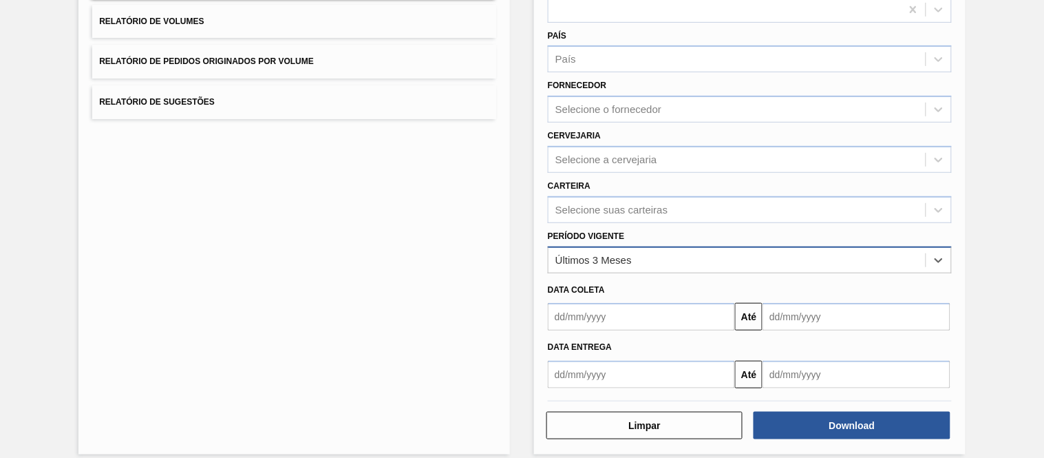
scroll to position [175, 0]
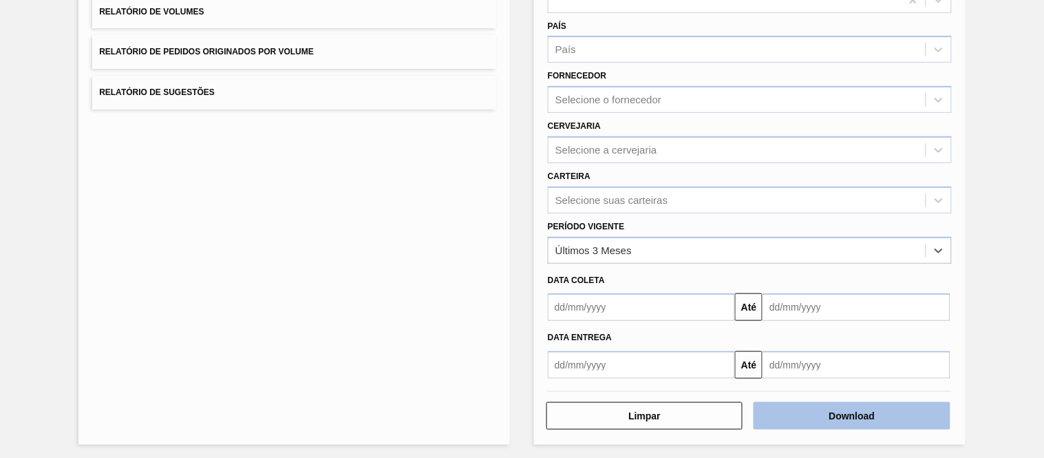
click at [805, 403] on button "Download" at bounding box center [851, 416] width 196 height 28
